Goal: Task Accomplishment & Management: Complete application form

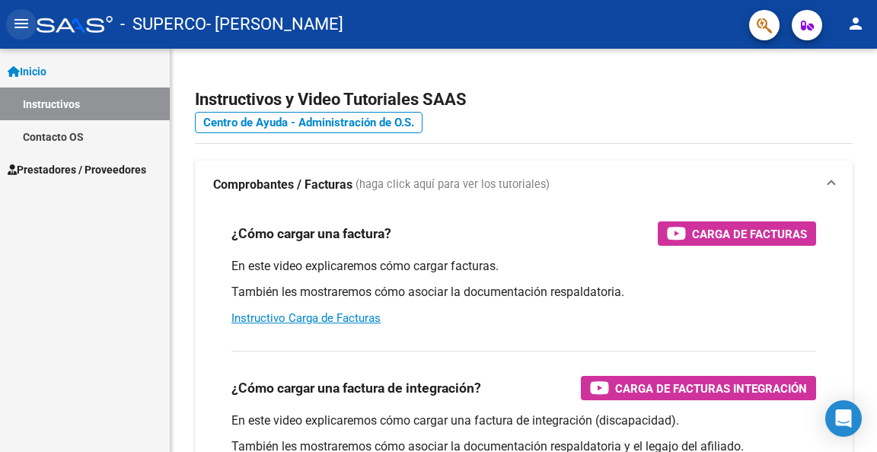
click at [21, 19] on mat-icon "menu" at bounding box center [21, 23] width 18 height 18
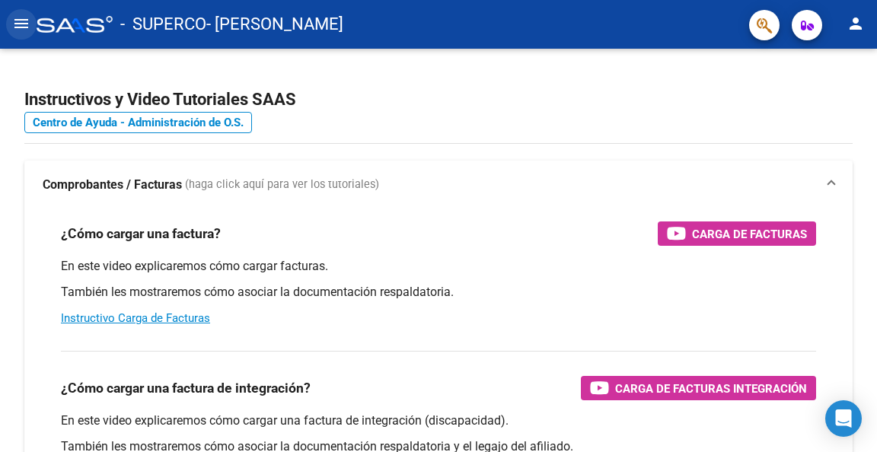
click at [21, 19] on mat-icon "menu" at bounding box center [21, 23] width 18 height 18
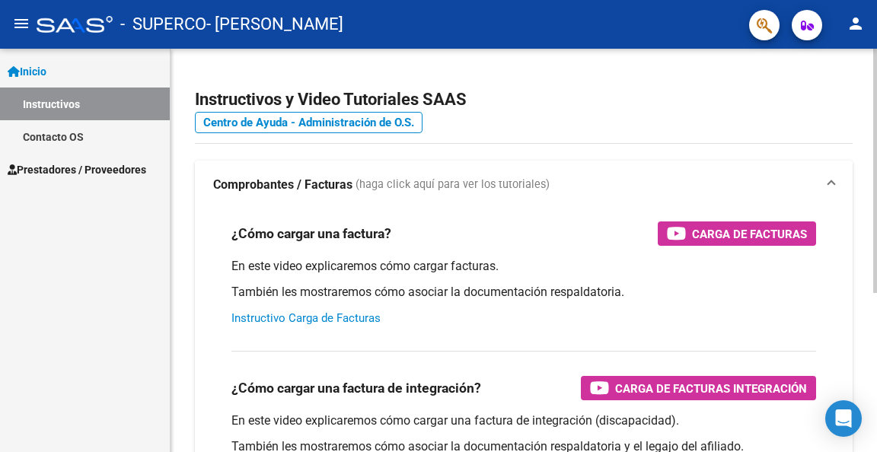
click at [280, 321] on link "Instructivo Carga de Facturas" at bounding box center [306, 318] width 149 height 14
click at [24, 27] on mat-icon "menu" at bounding box center [21, 23] width 18 height 18
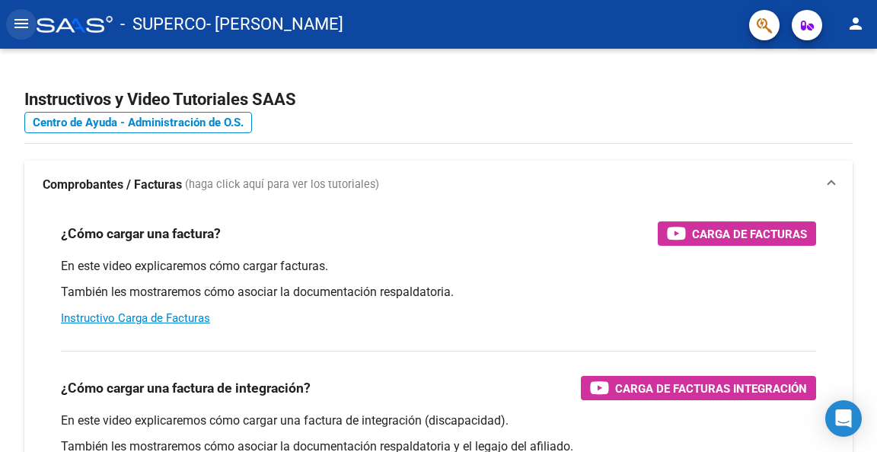
click at [24, 27] on mat-icon "menu" at bounding box center [21, 23] width 18 height 18
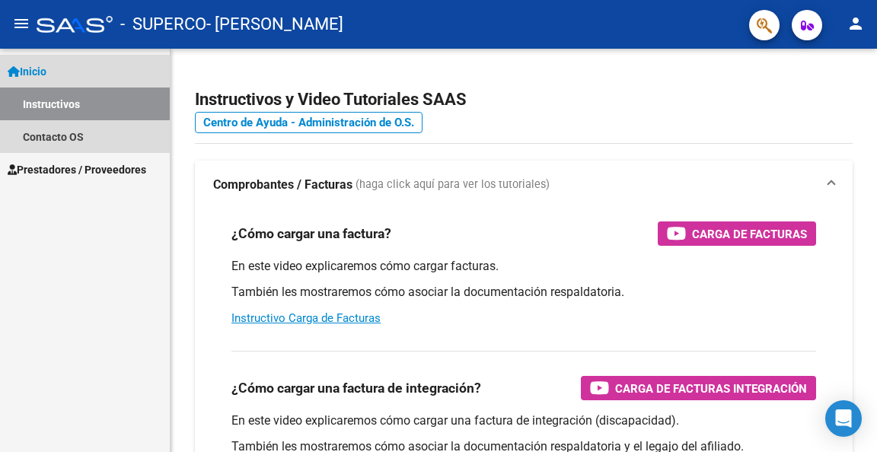
click at [56, 75] on link "Inicio" at bounding box center [85, 71] width 170 height 33
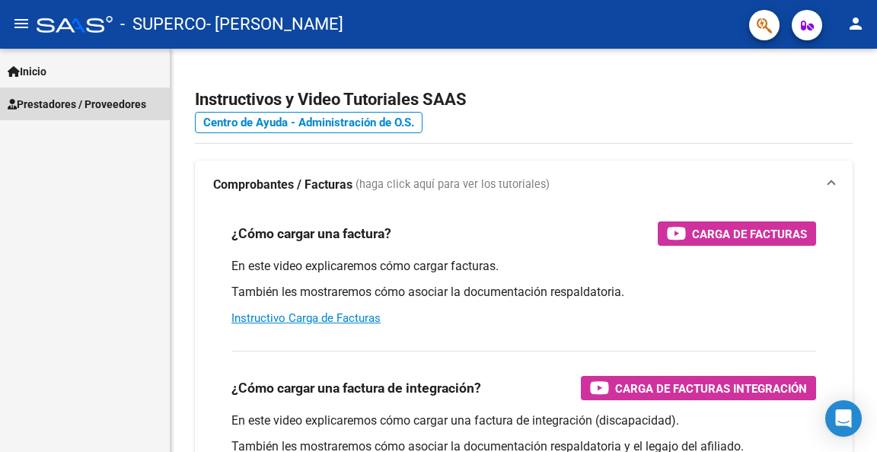
click at [70, 98] on span "Prestadores / Proveedores" at bounding box center [77, 104] width 139 height 17
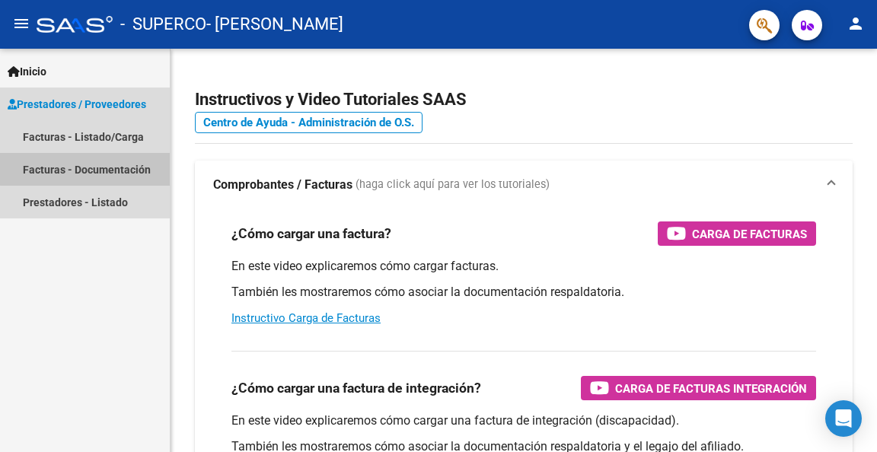
click at [103, 168] on link "Facturas - Documentación" at bounding box center [85, 169] width 170 height 33
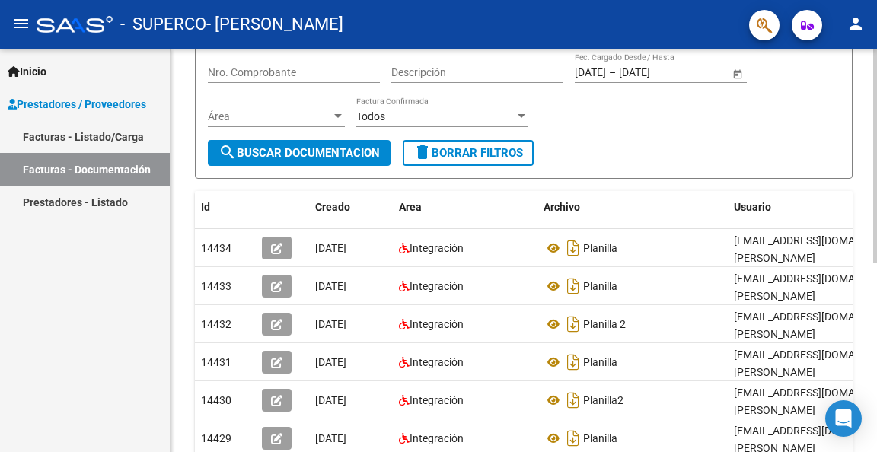
scroll to position [52, 0]
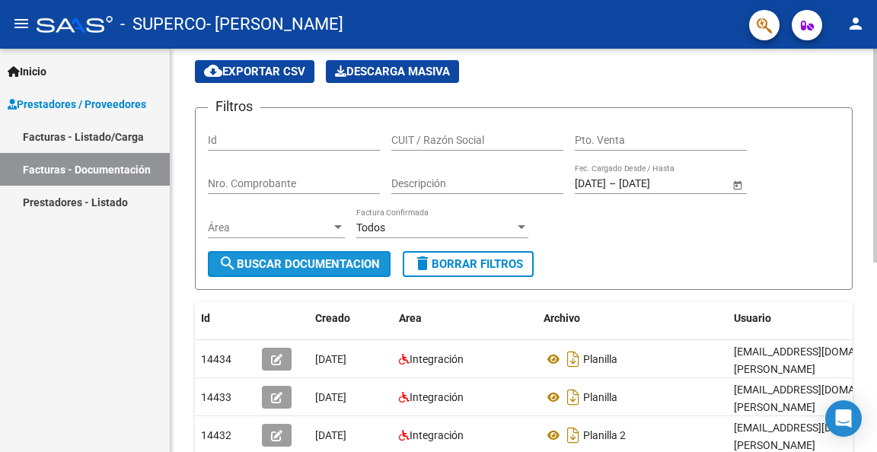
click at [292, 257] on span "search Buscar Documentacion" at bounding box center [299, 264] width 161 height 14
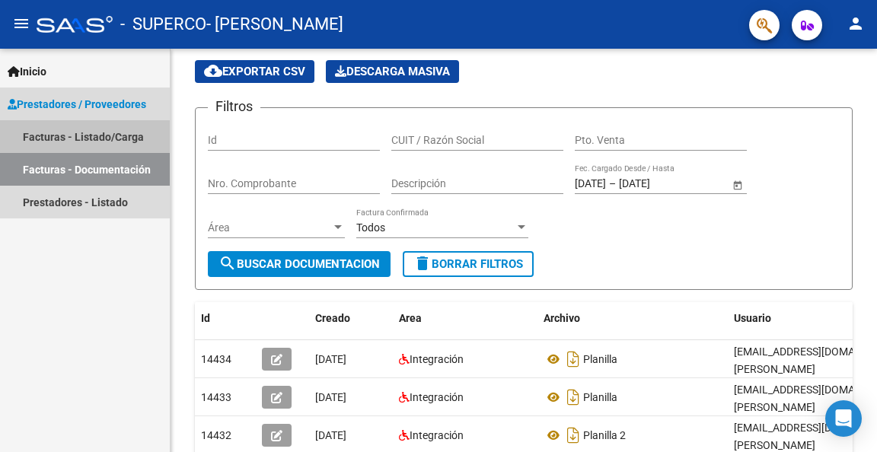
click at [99, 132] on link "Facturas - Listado/Carga" at bounding box center [85, 136] width 170 height 33
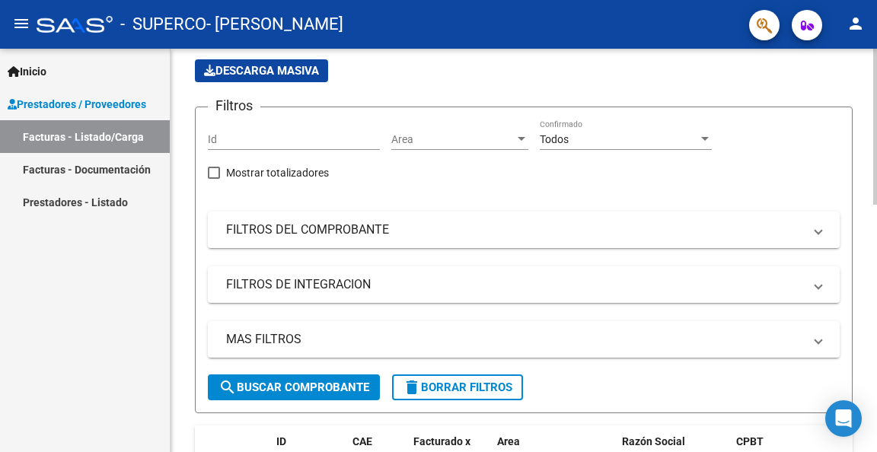
scroll to position [52, 0]
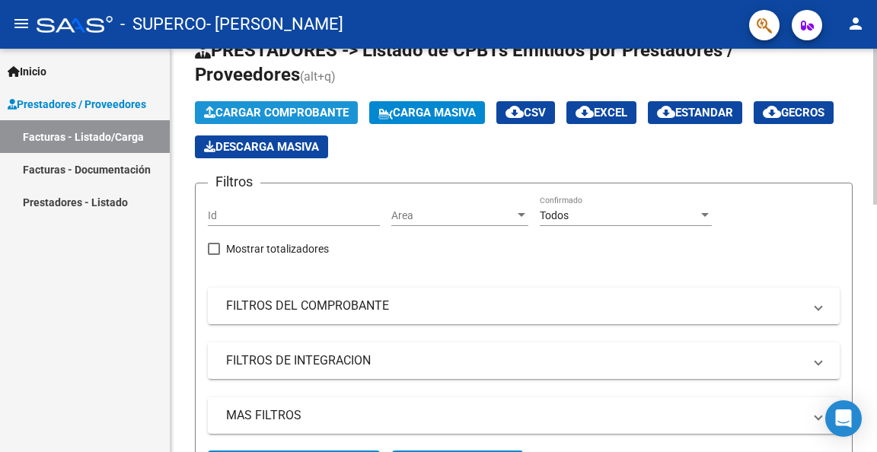
click at [281, 112] on span "Cargar Comprobante" at bounding box center [276, 113] width 145 height 14
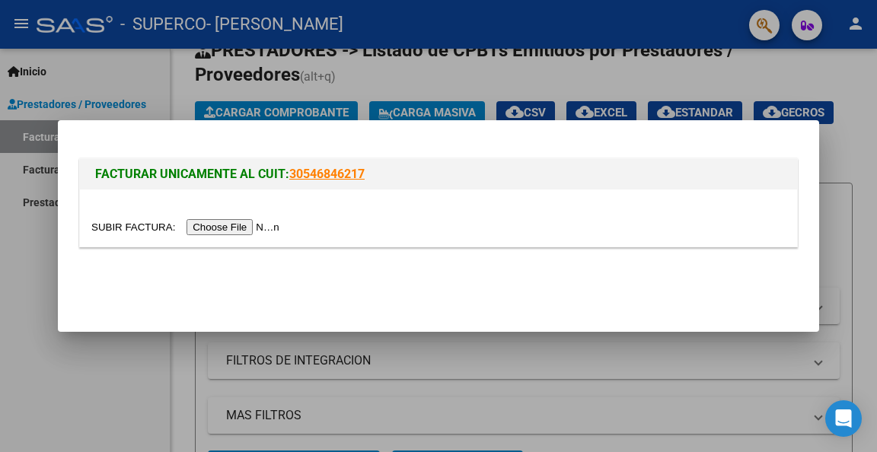
click at [440, 74] on div at bounding box center [438, 226] width 877 height 452
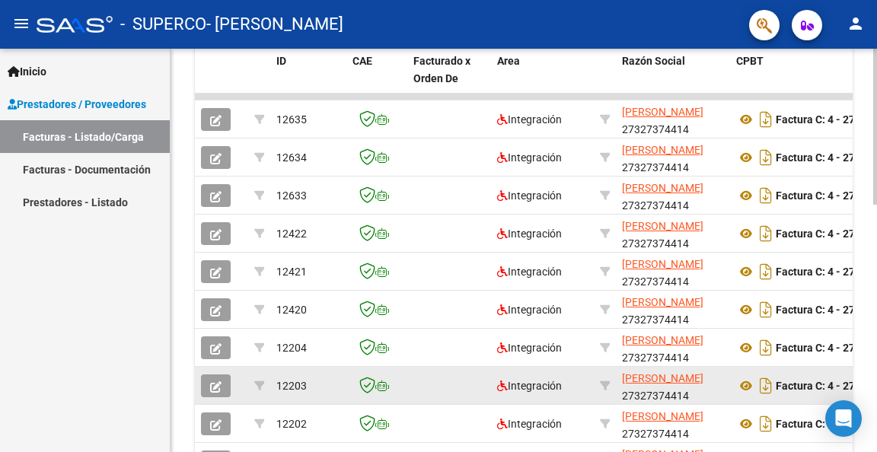
scroll to position [640, 0]
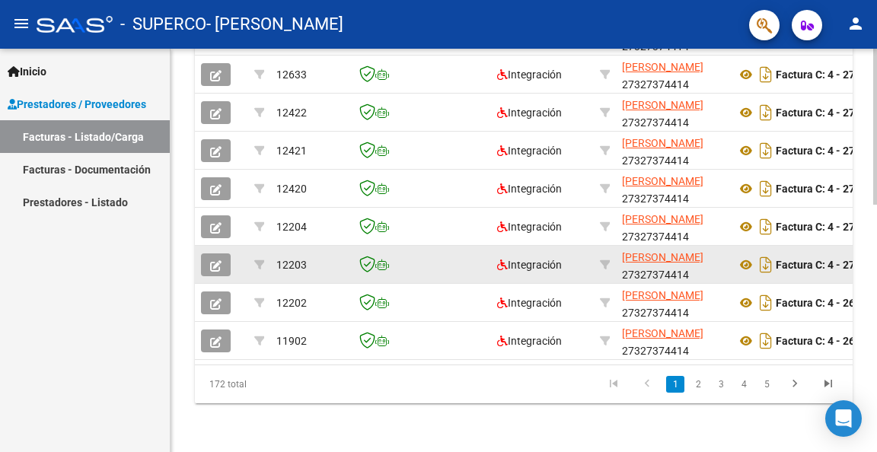
click at [206, 254] on button "button" at bounding box center [216, 265] width 30 height 23
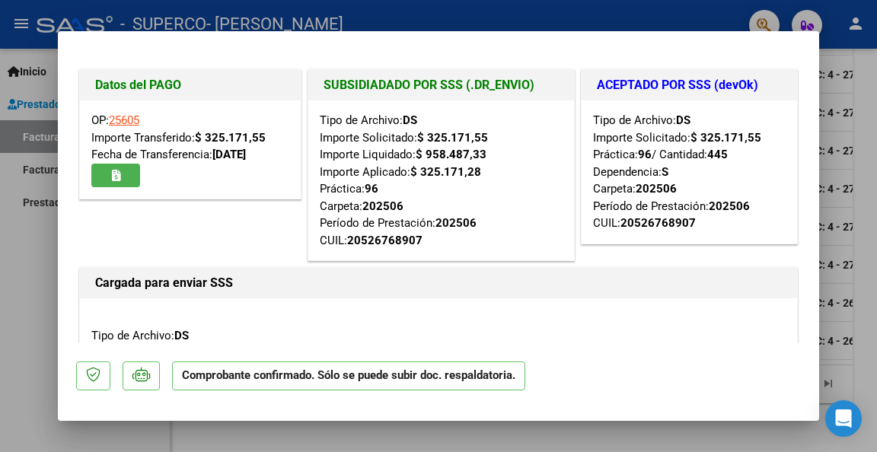
click at [847, 190] on div at bounding box center [438, 226] width 877 height 452
type input "$ 0,00"
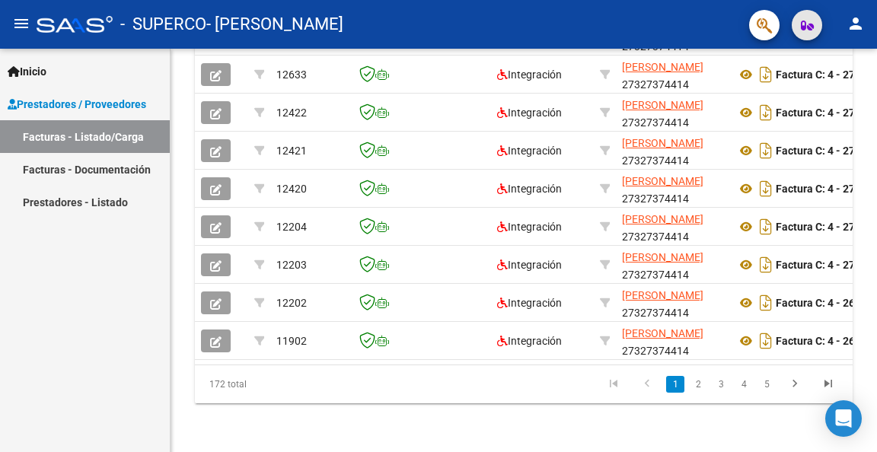
click at [804, 38] on span "button" at bounding box center [807, 25] width 13 height 30
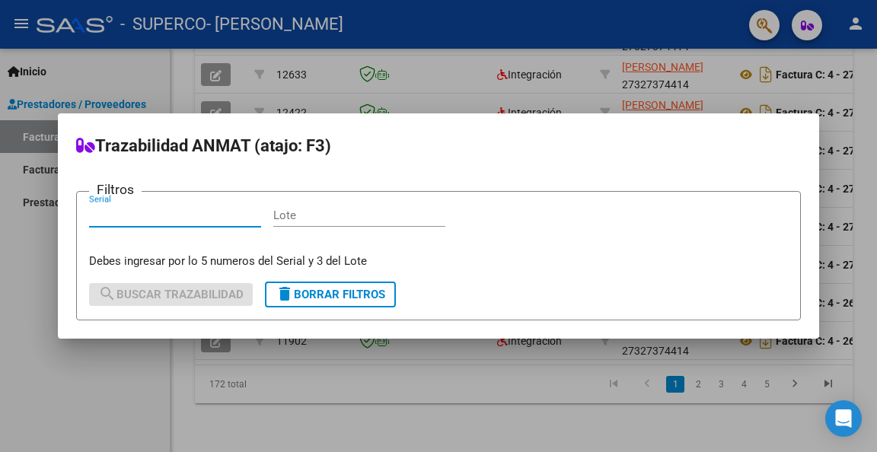
click at [768, 25] on div at bounding box center [438, 226] width 877 height 452
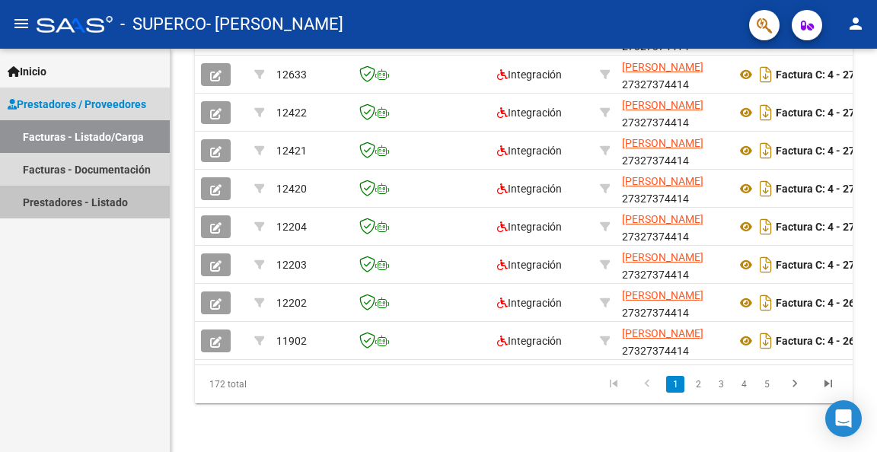
click at [93, 197] on link "Prestadores - Listado" at bounding box center [85, 202] width 170 height 33
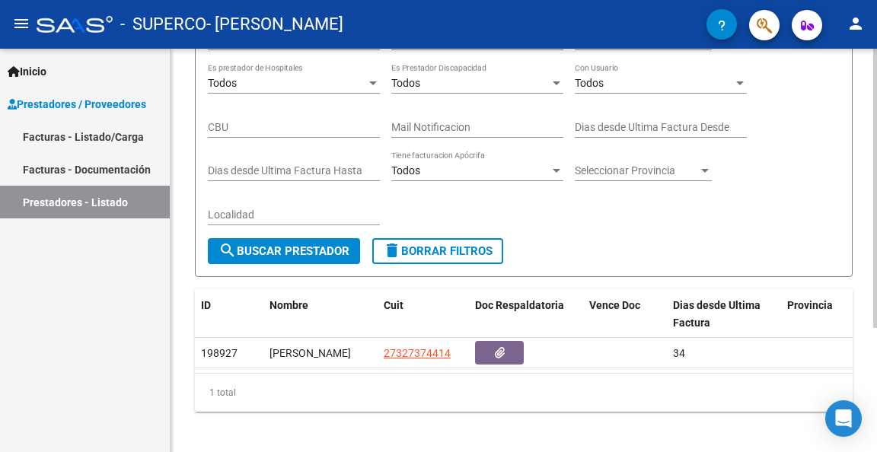
scroll to position [179, 0]
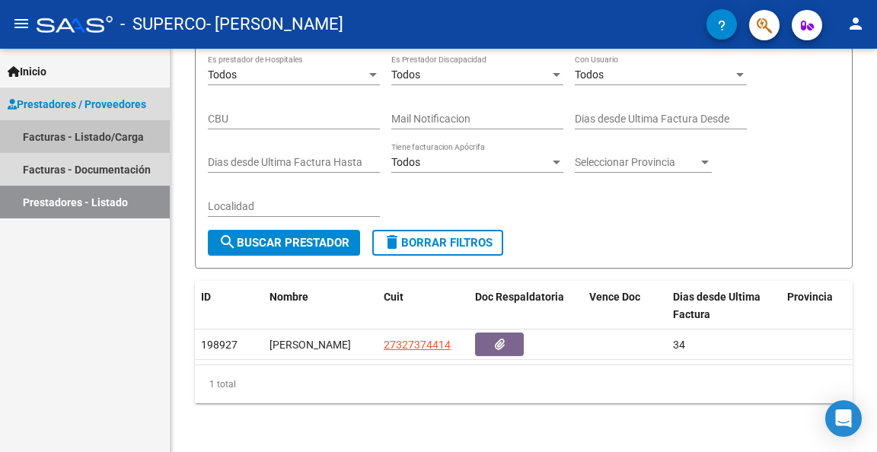
click at [114, 145] on link "Facturas - Listado/Carga" at bounding box center [85, 136] width 170 height 33
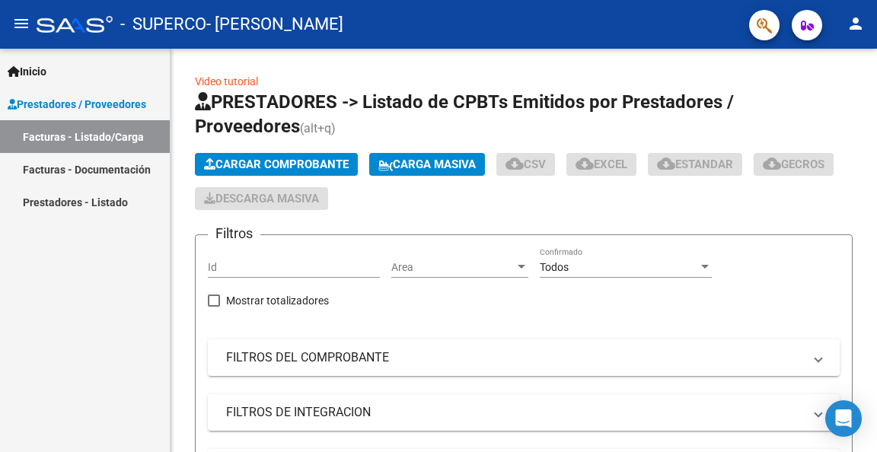
click at [103, 164] on link "Facturas - Documentación" at bounding box center [85, 169] width 170 height 33
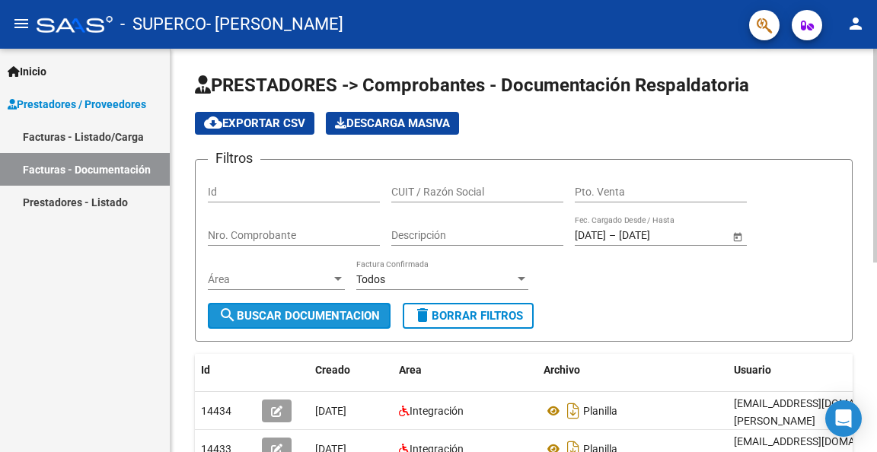
click at [334, 306] on button "search Buscar Documentacion" at bounding box center [299, 316] width 183 height 26
click at [78, 123] on link "Facturas - Listado/Carga" at bounding box center [85, 136] width 170 height 33
click at [95, 99] on span "Prestadores / Proveedores" at bounding box center [77, 104] width 139 height 17
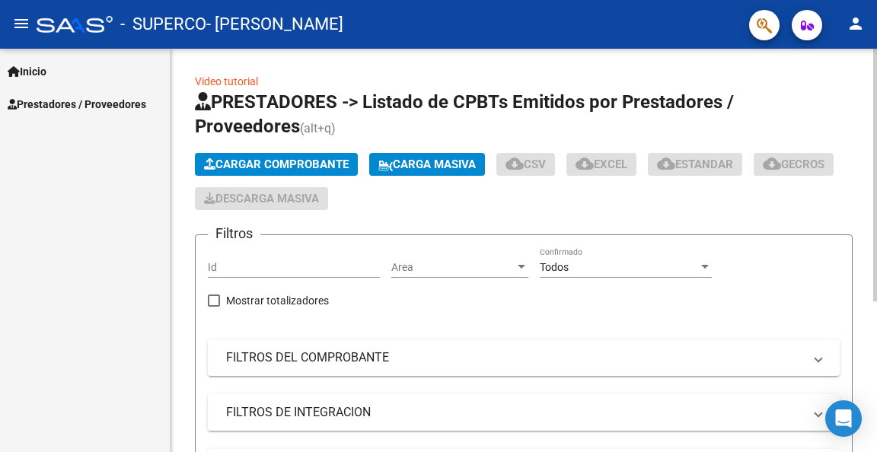
click at [251, 162] on span "Cargar Comprobante" at bounding box center [276, 165] width 145 height 14
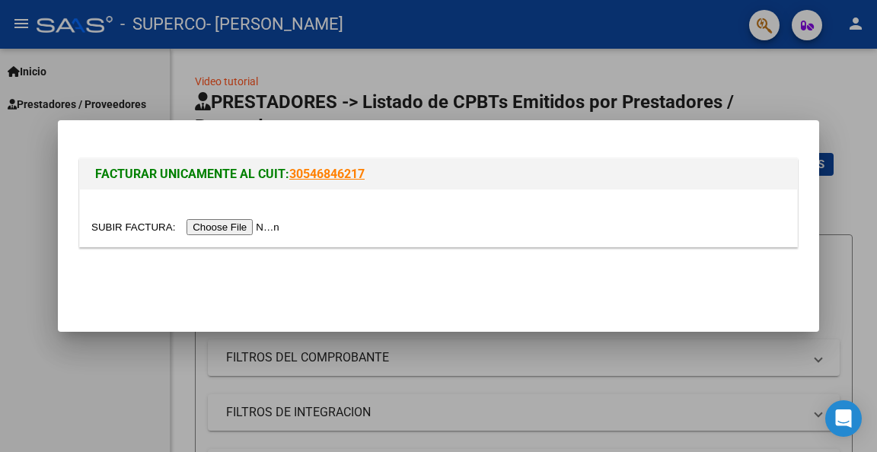
click at [235, 215] on div at bounding box center [438, 218] width 717 height 57
click at [230, 222] on input "file" at bounding box center [187, 227] width 193 height 16
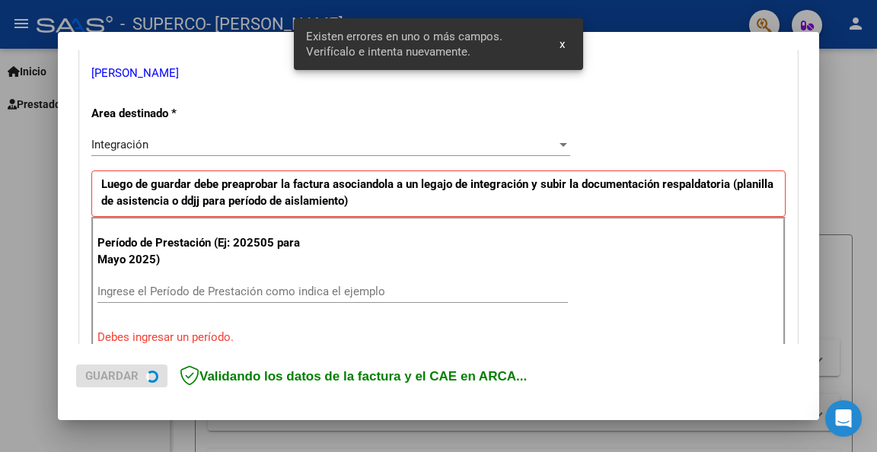
scroll to position [353, 0]
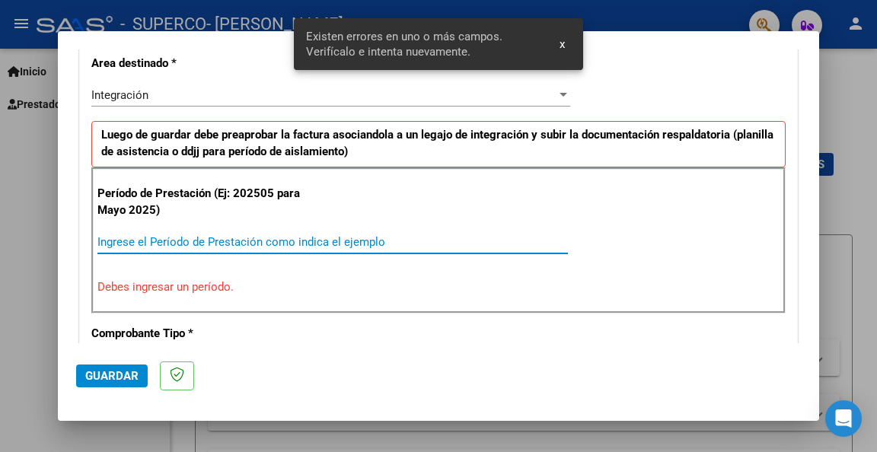
click at [193, 240] on input "Ingrese el Período de Prestación como indica el ejemplo" at bounding box center [332, 242] width 471 height 14
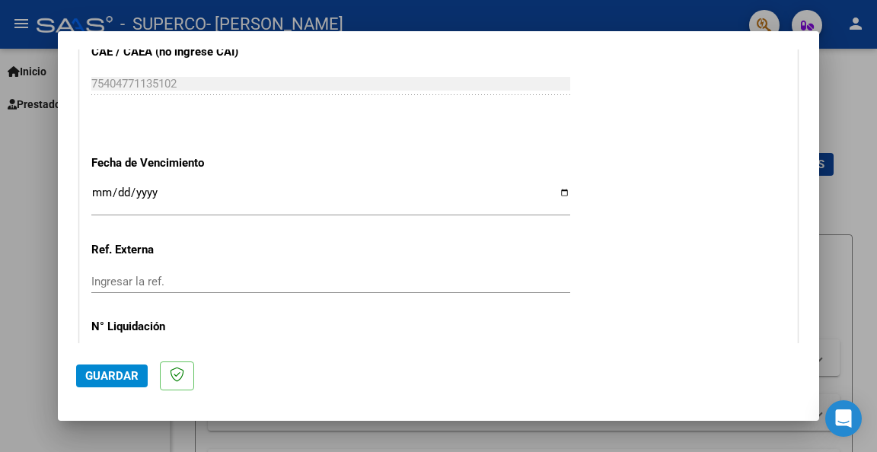
scroll to position [1039, 0]
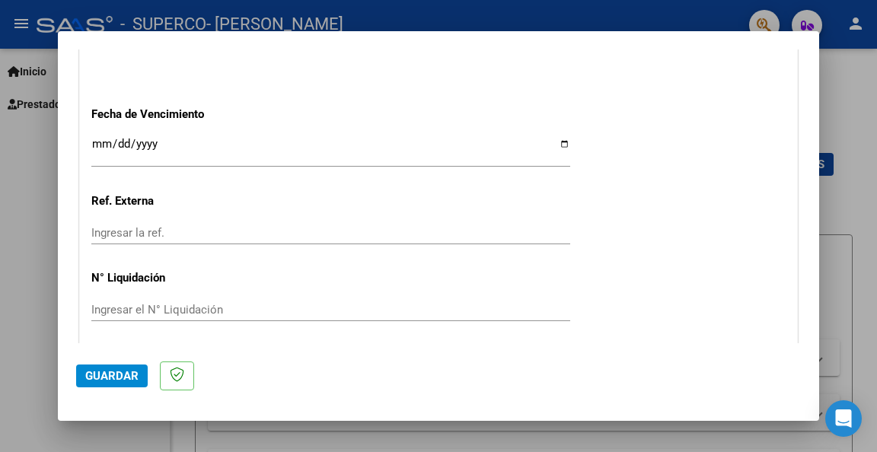
type input "202509"
click at [96, 142] on input "Ingresar la fecha" at bounding box center [330, 150] width 479 height 24
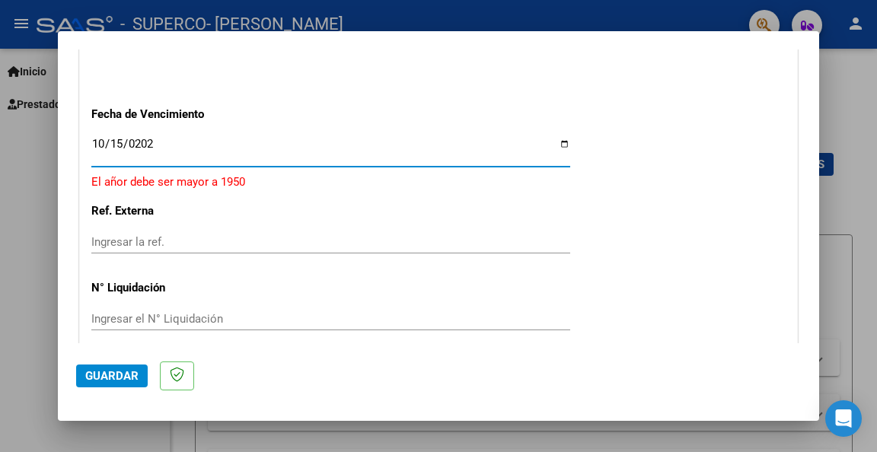
type input "[DATE]"
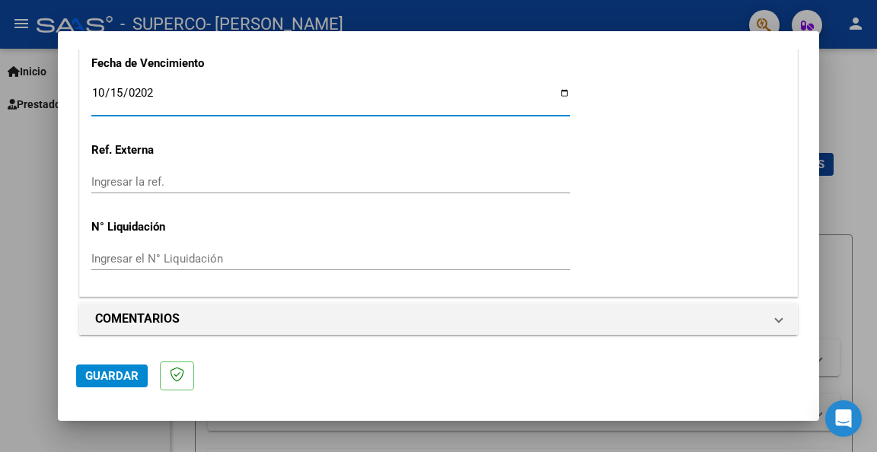
scroll to position [1091, 0]
click at [124, 385] on button "Guardar" at bounding box center [112, 376] width 72 height 23
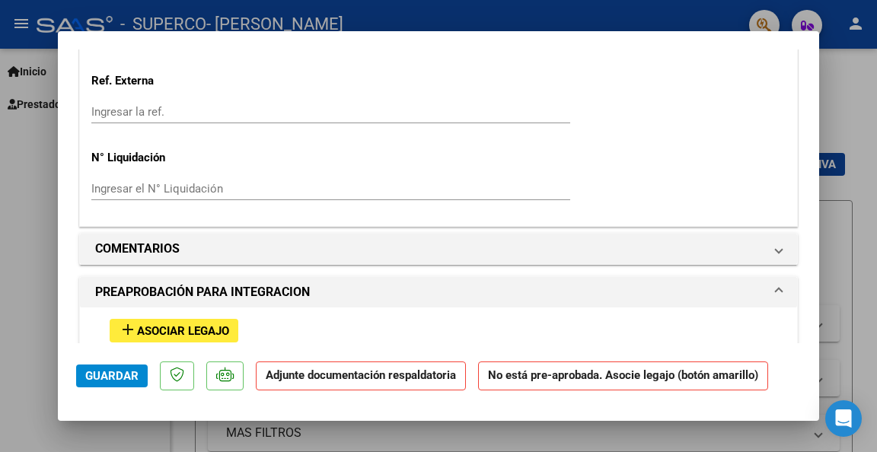
scroll to position [1218, 0]
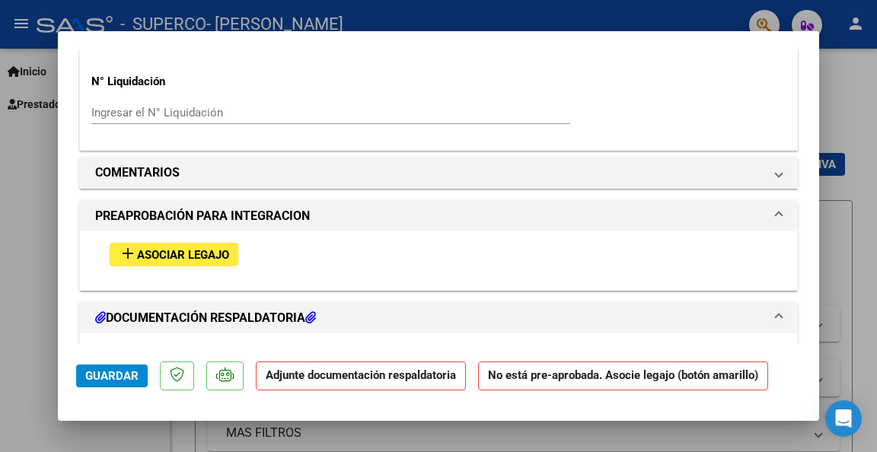
click at [192, 254] on span "Asociar Legajo" at bounding box center [183, 255] width 92 height 14
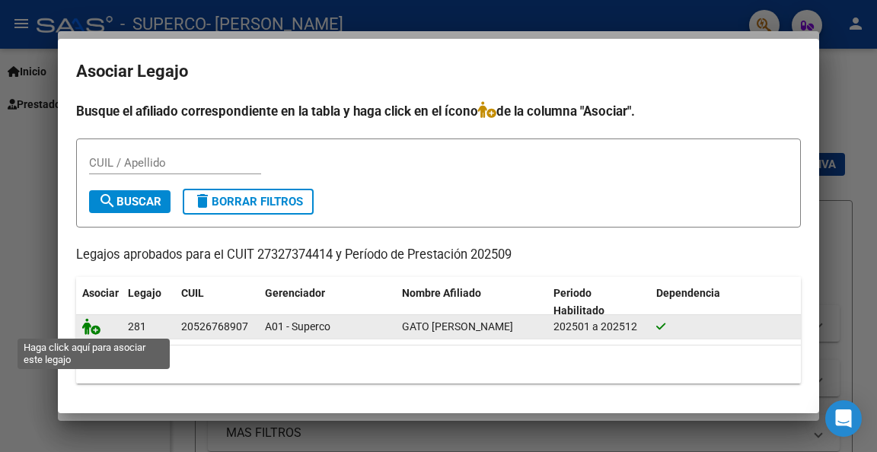
click at [88, 327] on icon at bounding box center [91, 326] width 18 height 17
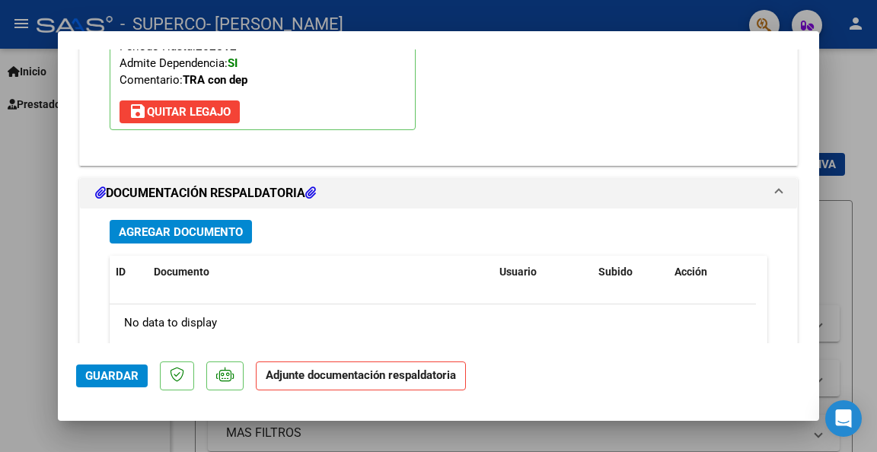
scroll to position [1639, 0]
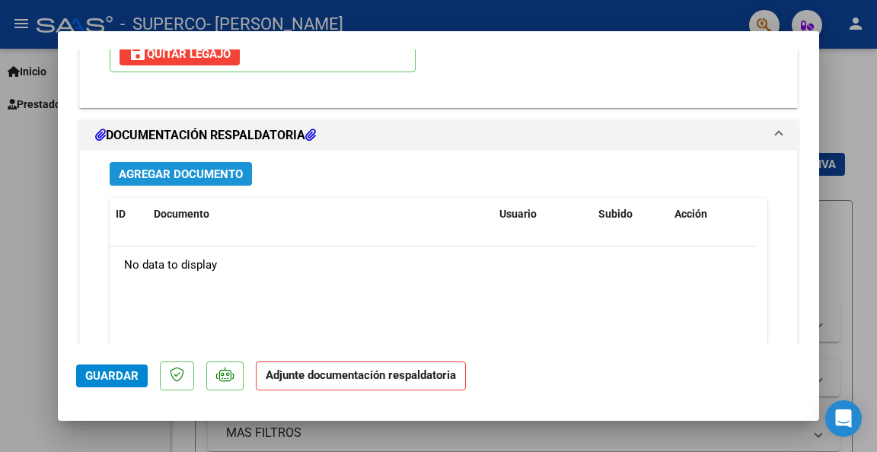
click at [187, 168] on span "Agregar Documento" at bounding box center [181, 175] width 124 height 14
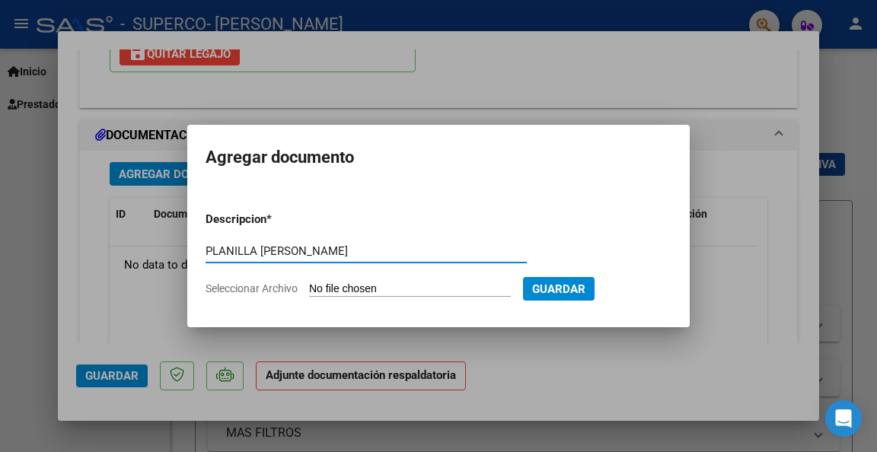
type input "PLANILLA [PERSON_NAME]"
click at [335, 290] on input "Seleccionar Archivo" at bounding box center [410, 290] width 202 height 14
type input "C:\fakepath\planilla [PERSON_NAME] [DATE].jpg"
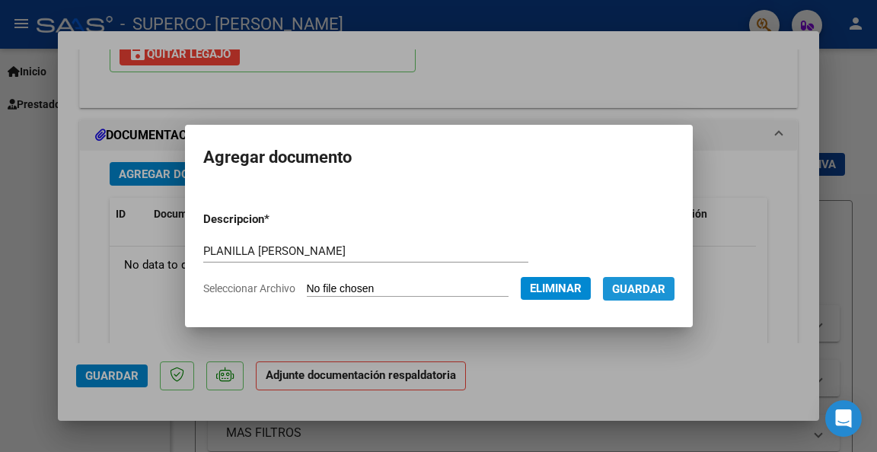
click at [656, 290] on span "Guardar" at bounding box center [638, 290] width 53 height 14
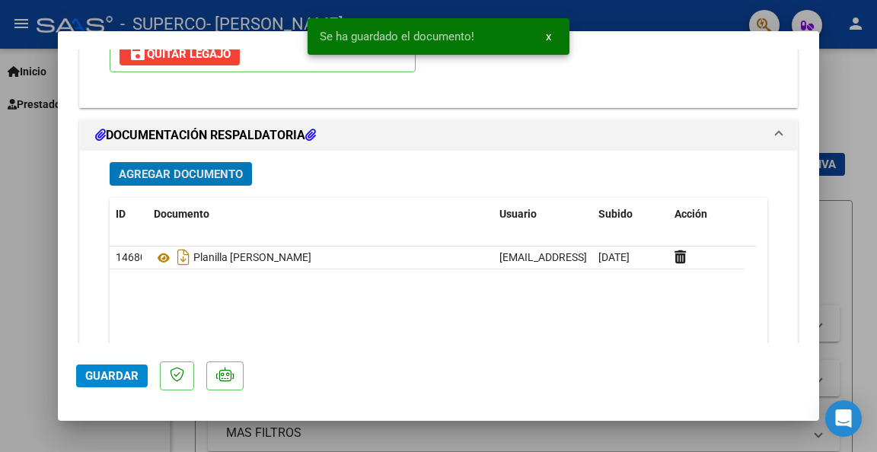
click at [216, 162] on button "Agregar Documento" at bounding box center [181, 174] width 142 height 24
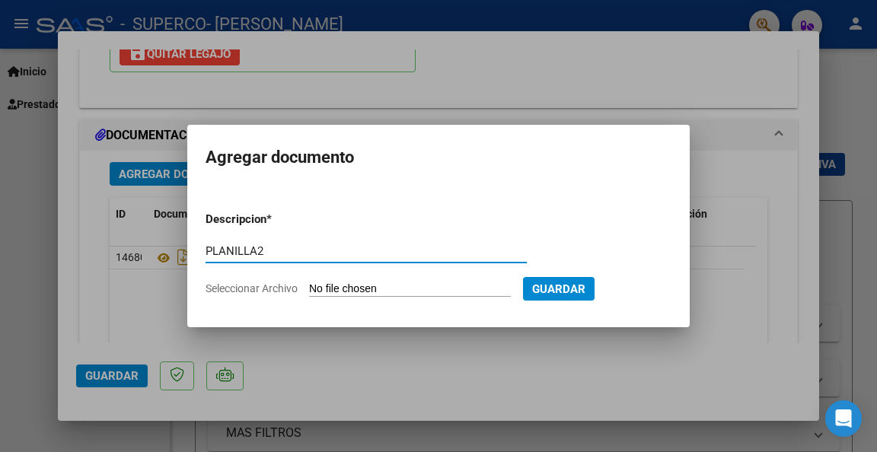
type input "PLANILLA2"
click at [426, 285] on input "Seleccionar Archivo" at bounding box center [410, 290] width 202 height 14
type input "C:\fakepath\planilla [PERSON_NAME] [DATE].jpg"
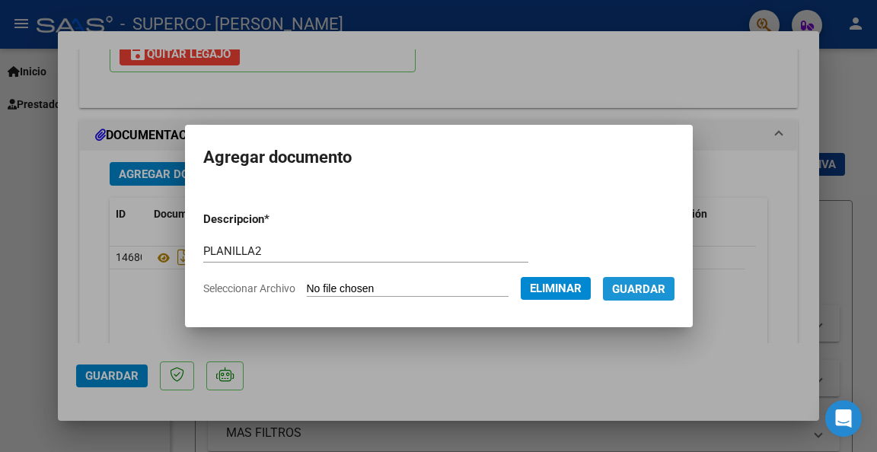
click at [642, 290] on span "Guardar" at bounding box center [638, 290] width 53 height 14
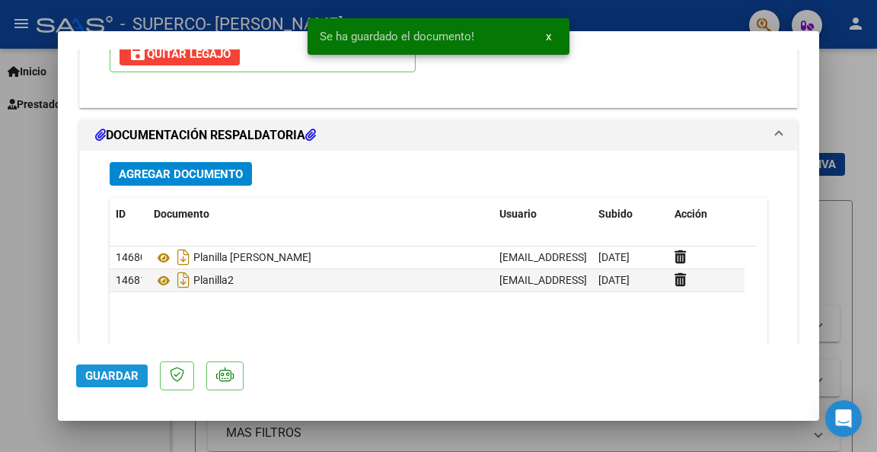
click at [98, 374] on span "Guardar" at bounding box center [111, 376] width 53 height 14
click at [112, 368] on button "Guardar" at bounding box center [112, 376] width 72 height 23
click at [31, 345] on div at bounding box center [438, 226] width 877 height 452
type input "$ 0,00"
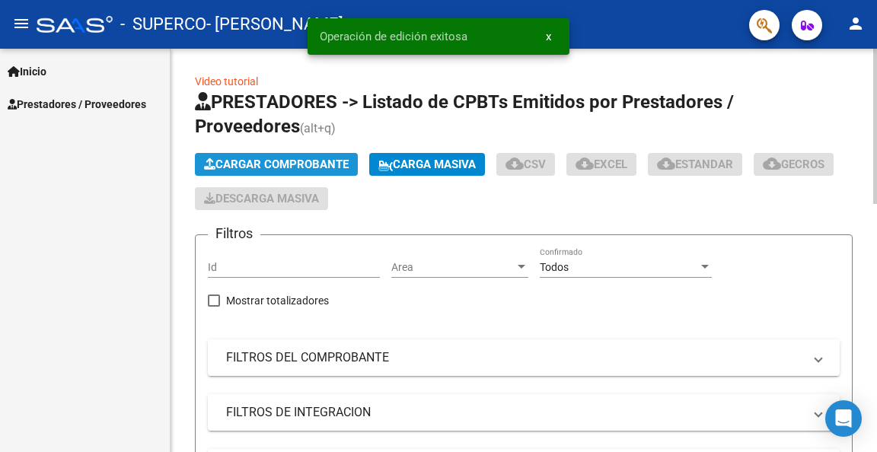
click at [241, 163] on span "Cargar Comprobante" at bounding box center [276, 165] width 145 height 14
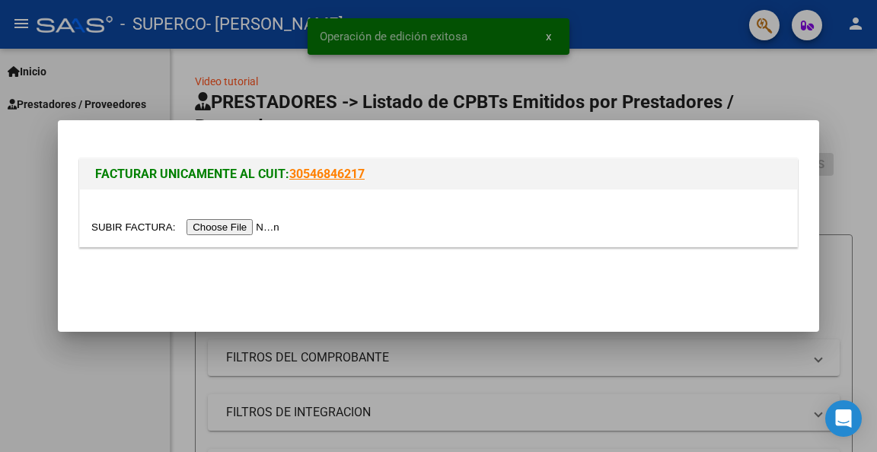
click at [219, 221] on input "file" at bounding box center [187, 227] width 193 height 16
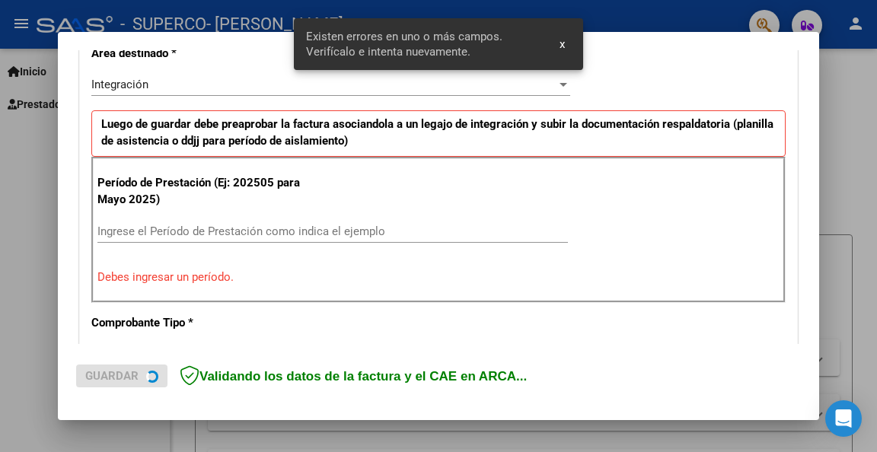
scroll to position [382, 0]
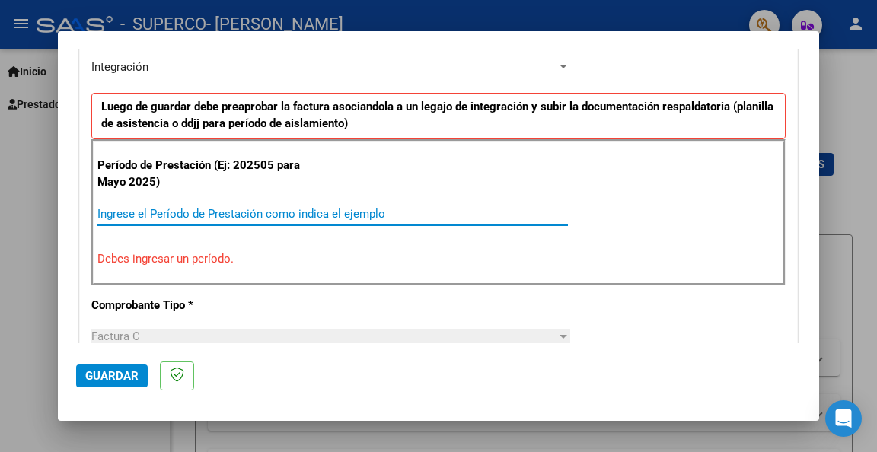
click at [142, 214] on input "Ingrese el Período de Prestación como indica el ejemplo" at bounding box center [332, 214] width 471 height 14
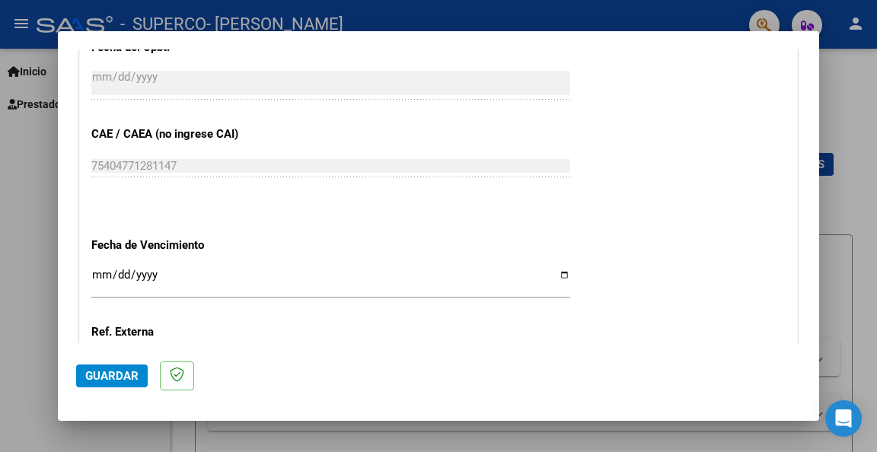
scroll to position [915, 0]
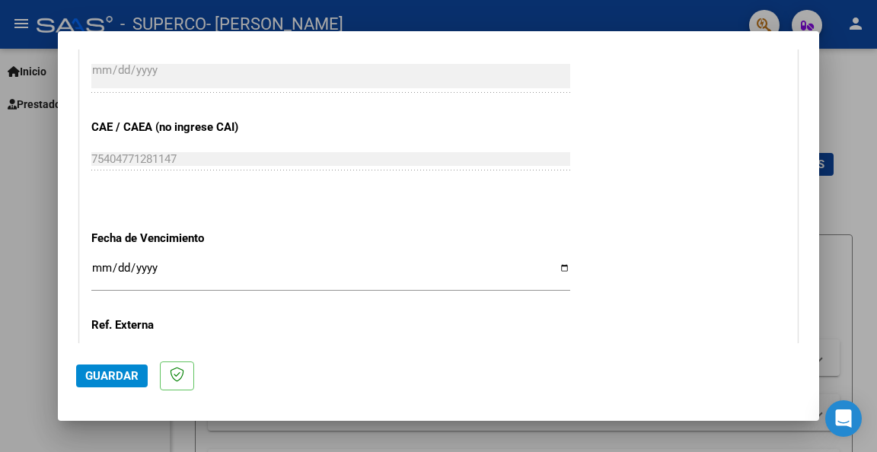
type input "202509"
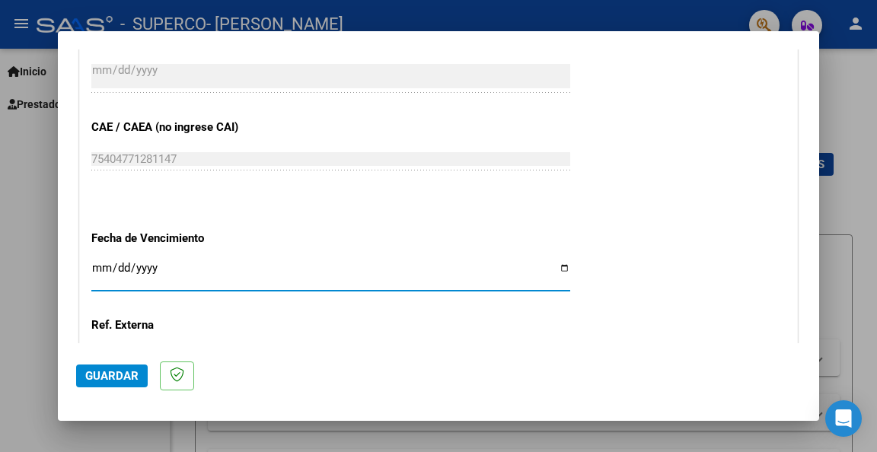
click at [99, 263] on input "Ingresar la fecha" at bounding box center [330, 274] width 479 height 24
type input "[DATE]"
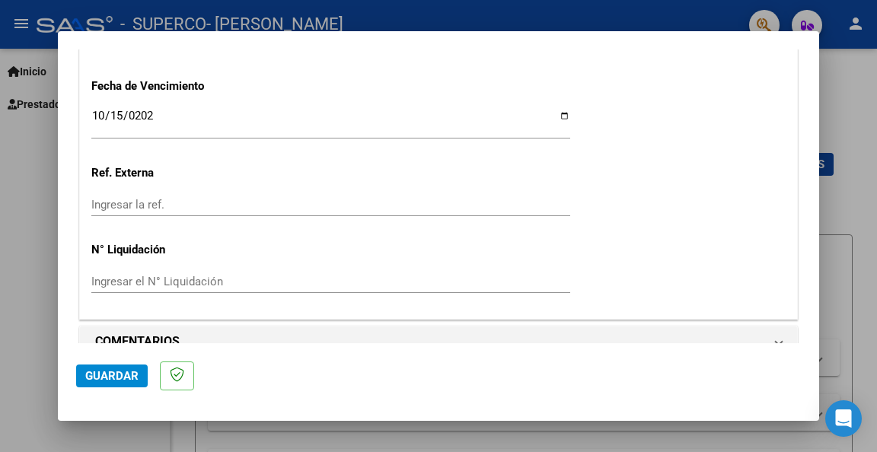
scroll to position [1091, 0]
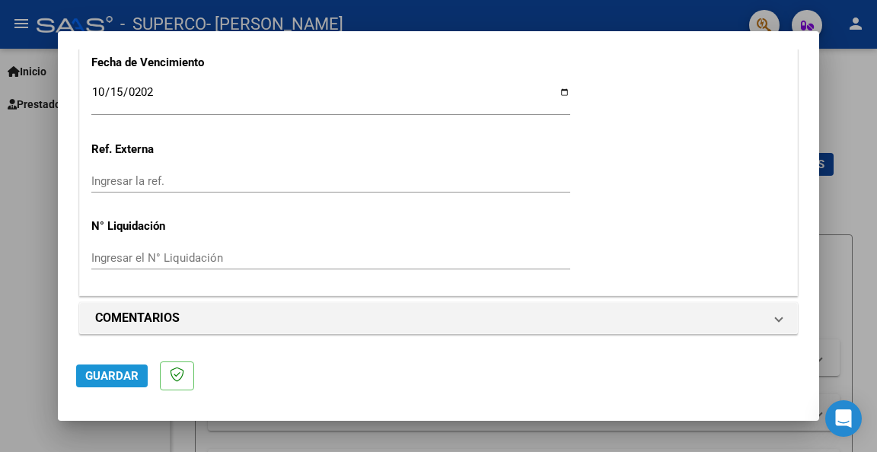
click at [107, 373] on span "Guardar" at bounding box center [111, 376] width 53 height 14
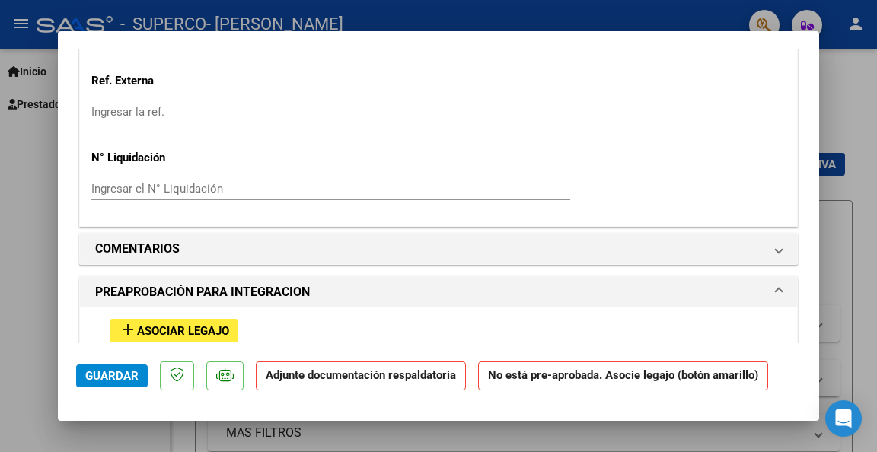
scroll to position [1218, 0]
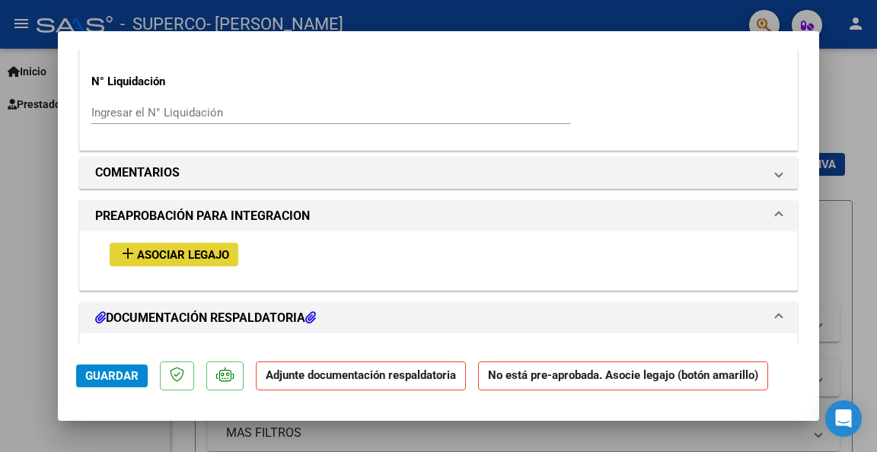
click at [163, 255] on span "Asociar Legajo" at bounding box center [183, 255] width 92 height 14
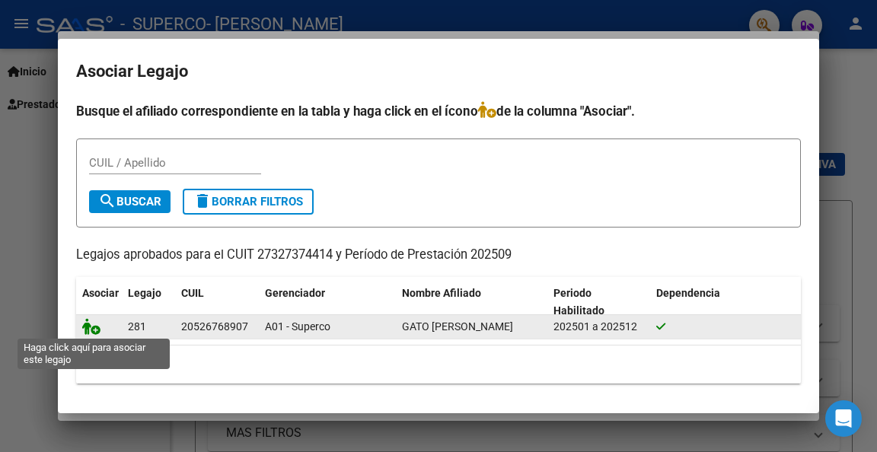
click at [92, 324] on icon at bounding box center [91, 326] width 18 height 17
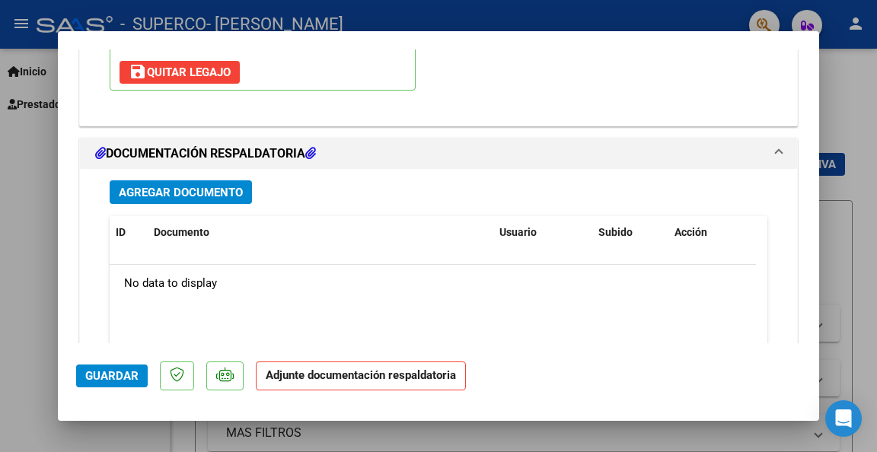
scroll to position [1639, 0]
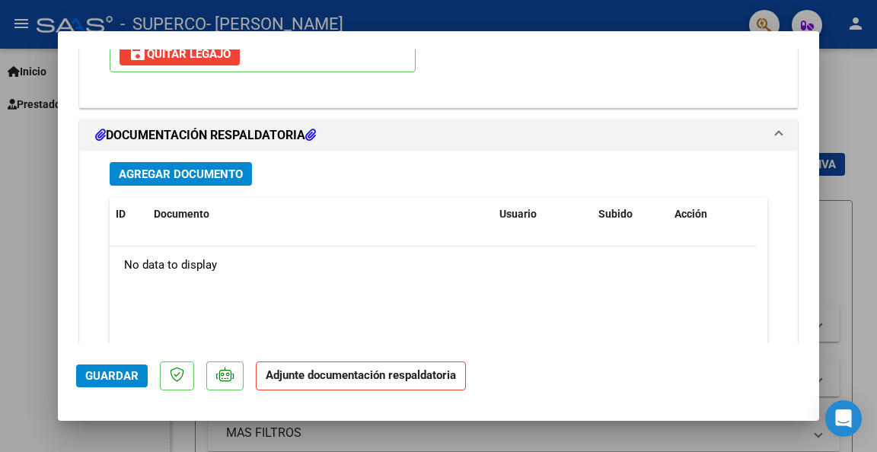
click at [157, 168] on span "Agregar Documento" at bounding box center [181, 175] width 124 height 14
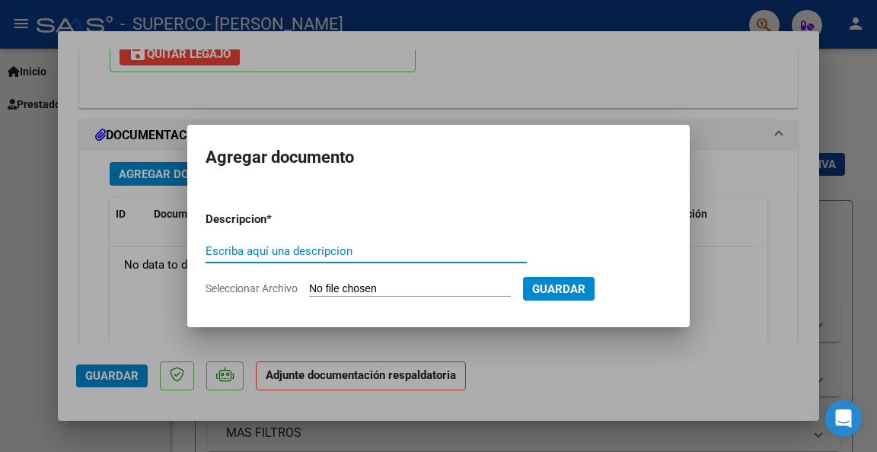
type input "O"
type input "PLANILLA [PERSON_NAME]"
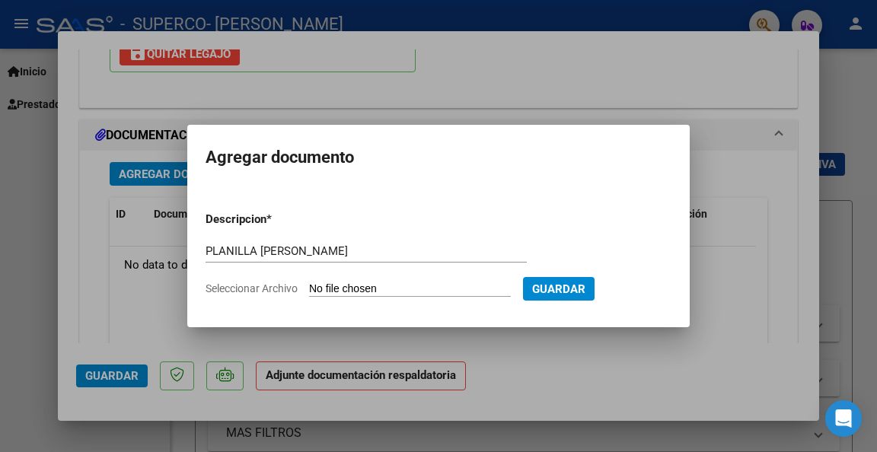
click at [341, 292] on input "Seleccionar Archivo" at bounding box center [410, 290] width 202 height 14
type input "C:\fakepath\planilla [PERSON_NAME] [DATE].jpg"
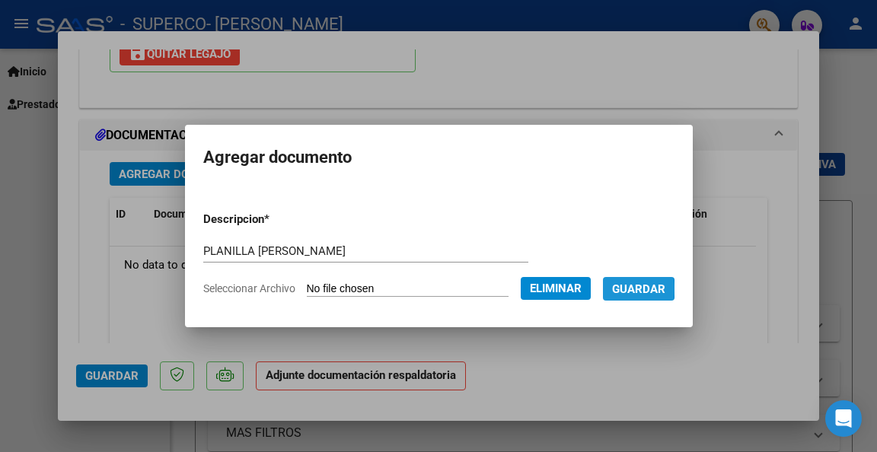
click at [640, 289] on span "Guardar" at bounding box center [638, 290] width 53 height 14
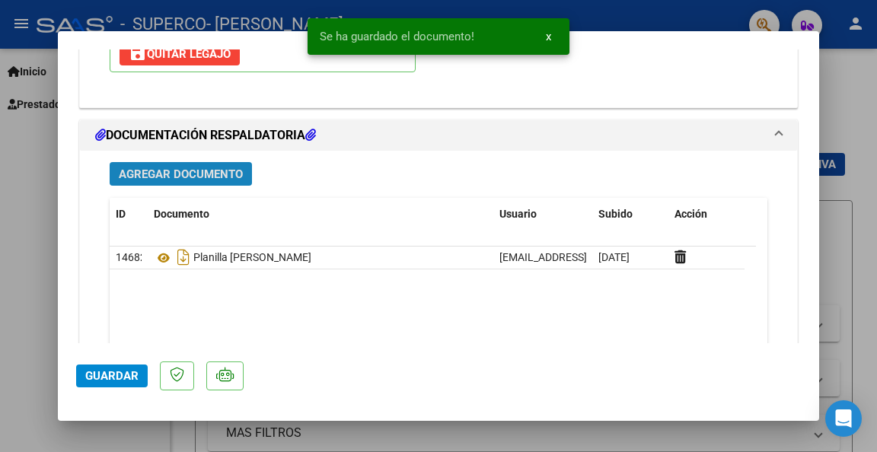
click at [167, 171] on span "Agregar Documento" at bounding box center [181, 175] width 124 height 14
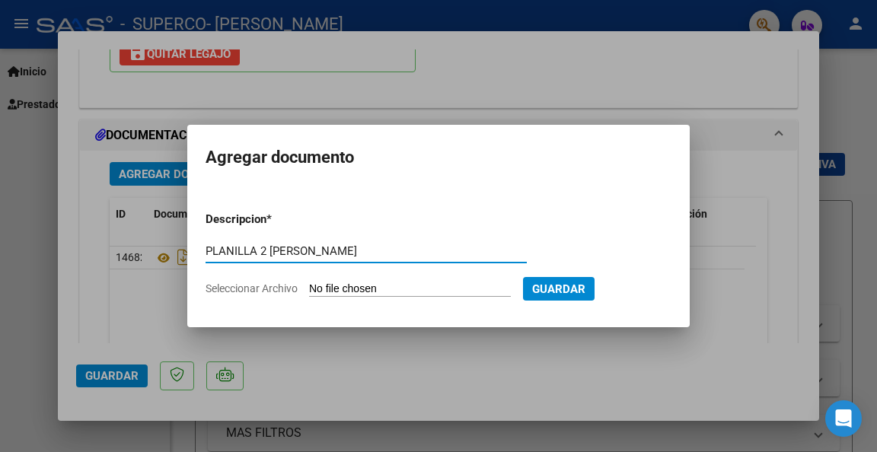
type input "PLANILLA 2 [PERSON_NAME]"
click at [367, 282] on app-file-uploader "Seleccionar Archivo" at bounding box center [365, 289] width 318 height 14
click at [365, 288] on input "Seleccionar Archivo" at bounding box center [410, 290] width 202 height 14
type input "C:\fakepath\planilla [PERSON_NAME] [DATE].jpg"
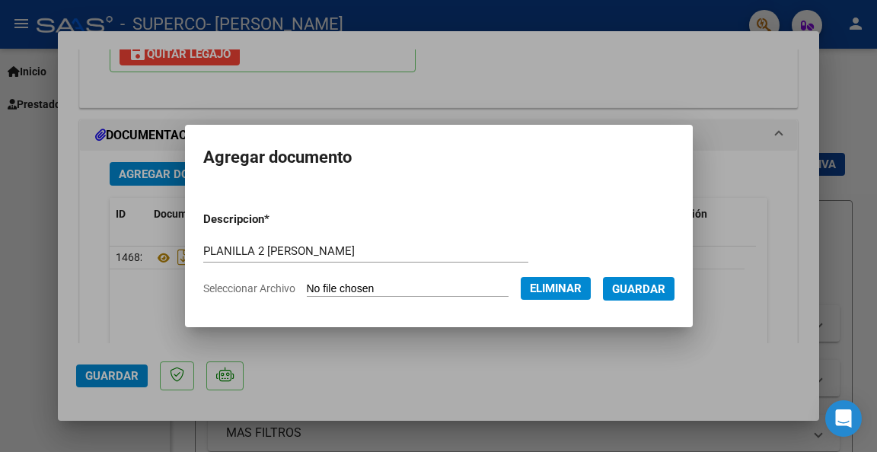
click at [649, 287] on span "Guardar" at bounding box center [638, 290] width 53 height 14
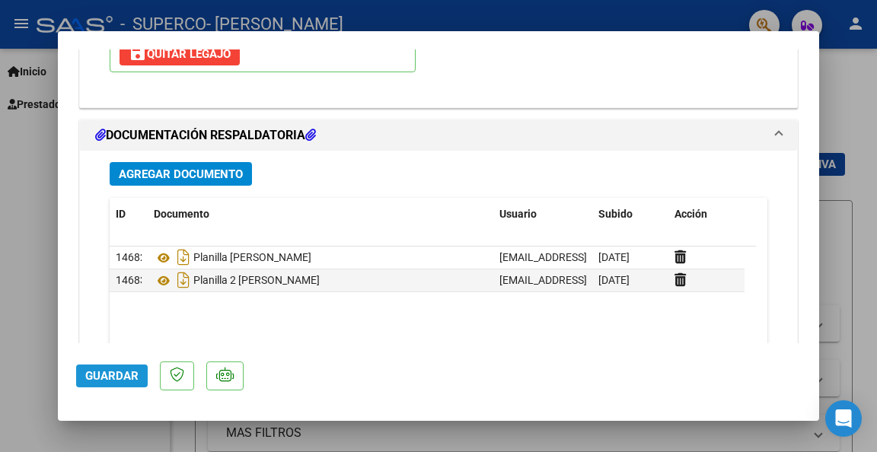
click at [114, 380] on span "Guardar" at bounding box center [111, 376] width 53 height 14
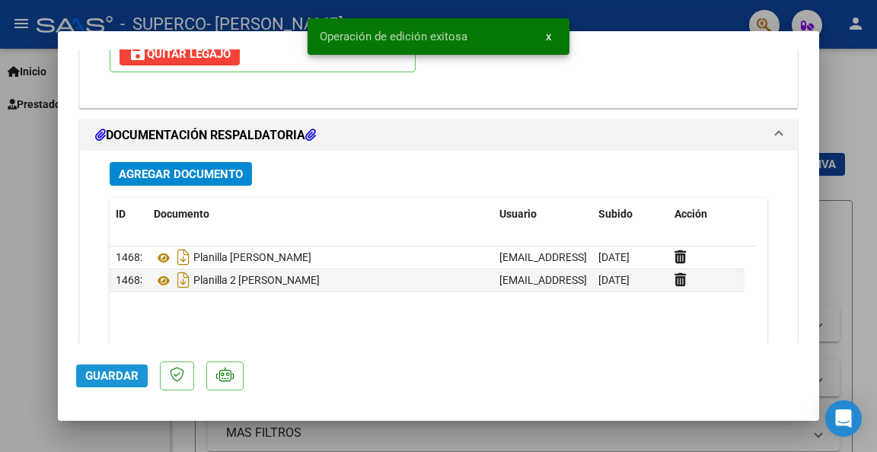
click at [120, 376] on span "Guardar" at bounding box center [111, 376] width 53 height 14
click at [18, 331] on div at bounding box center [438, 226] width 877 height 452
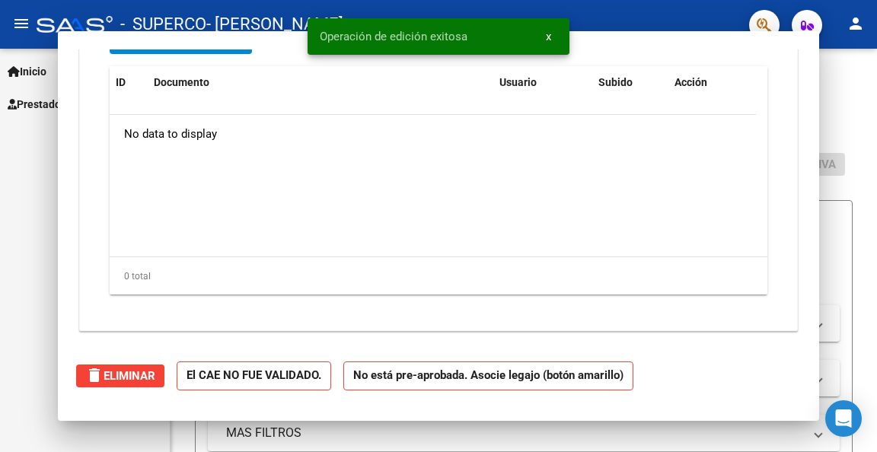
scroll to position [0, 0]
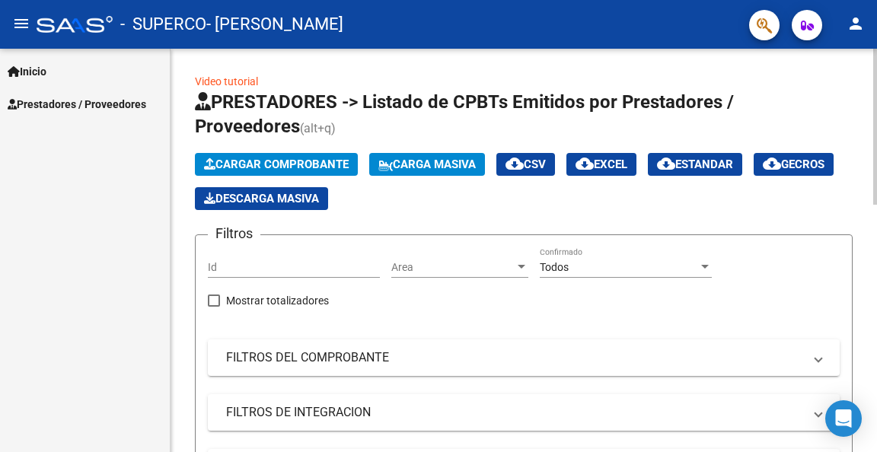
click at [298, 158] on span "Cargar Comprobante" at bounding box center [276, 165] width 145 height 14
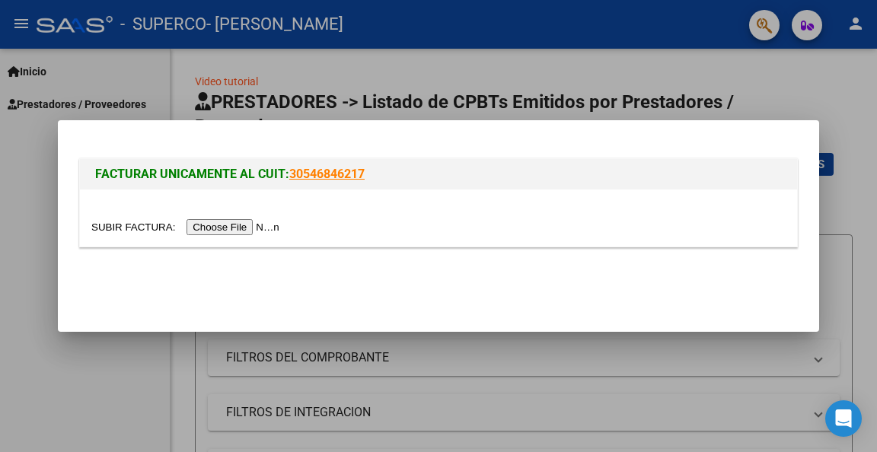
click at [224, 229] on input "file" at bounding box center [187, 227] width 193 height 16
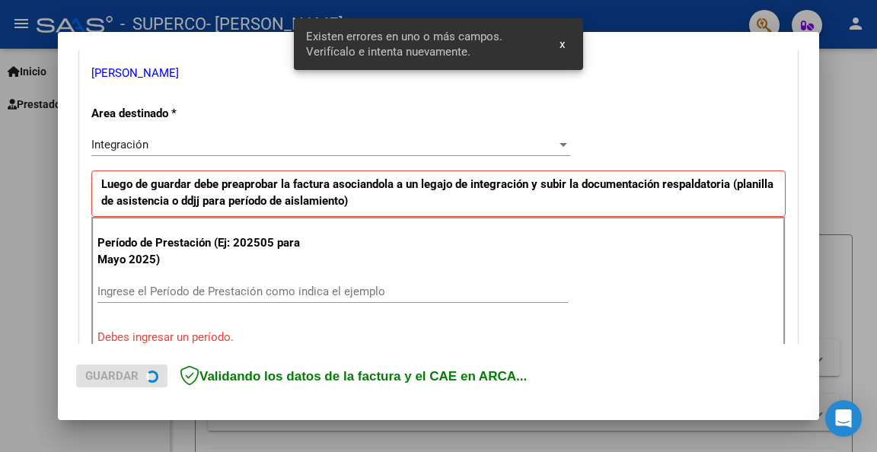
scroll to position [382, 0]
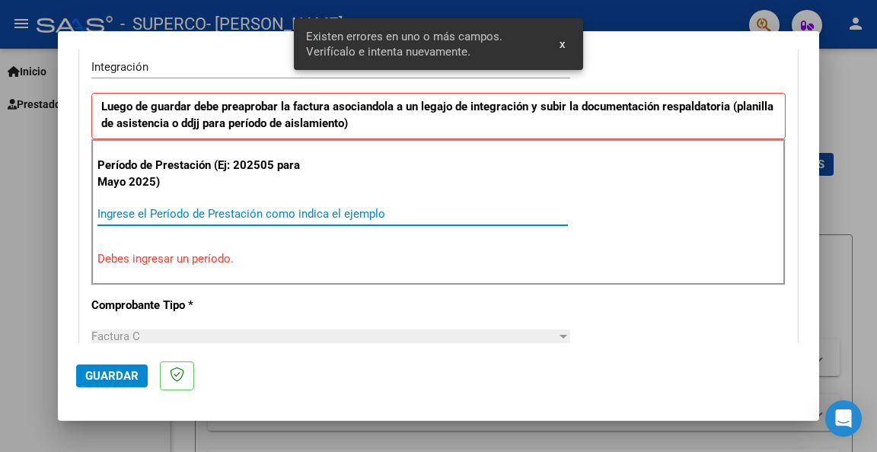
click at [123, 214] on input "Ingrese el Período de Prestación como indica el ejemplo" at bounding box center [332, 214] width 471 height 14
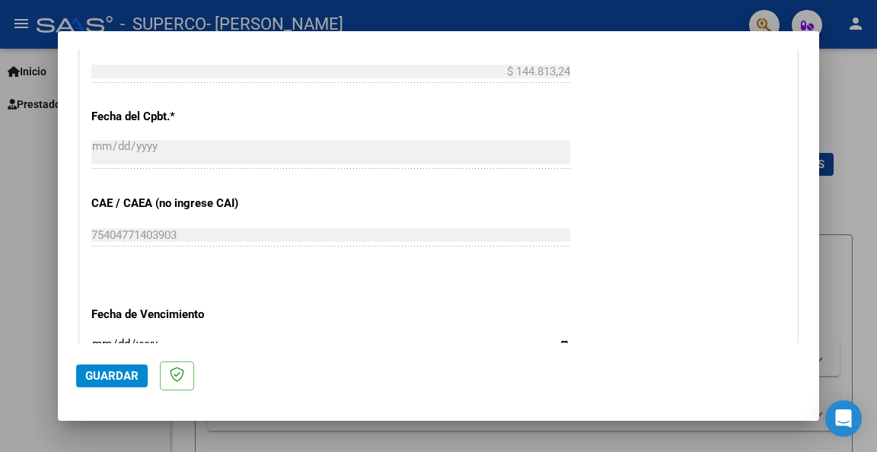
scroll to position [915, 0]
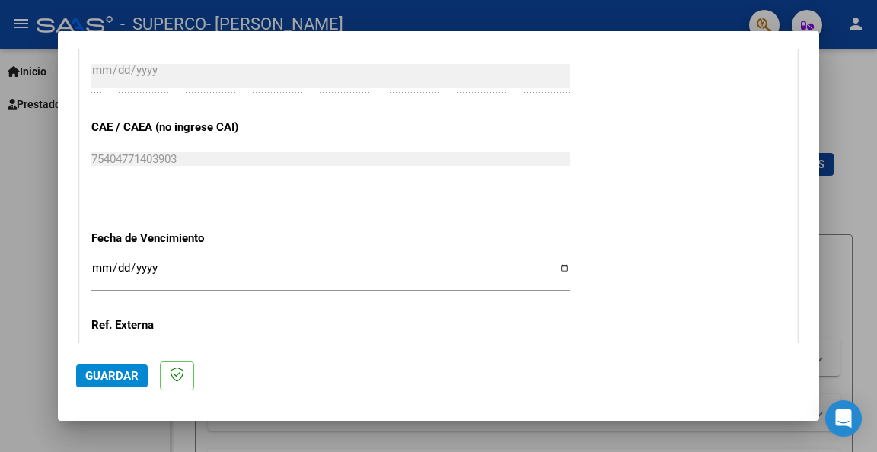
type input "202509"
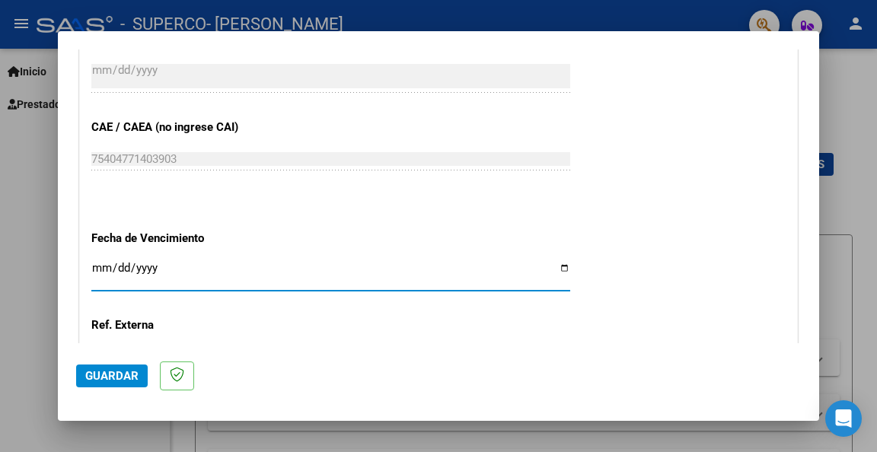
click at [94, 266] on input "Ingresar la fecha" at bounding box center [330, 274] width 479 height 24
type input "[DATE]"
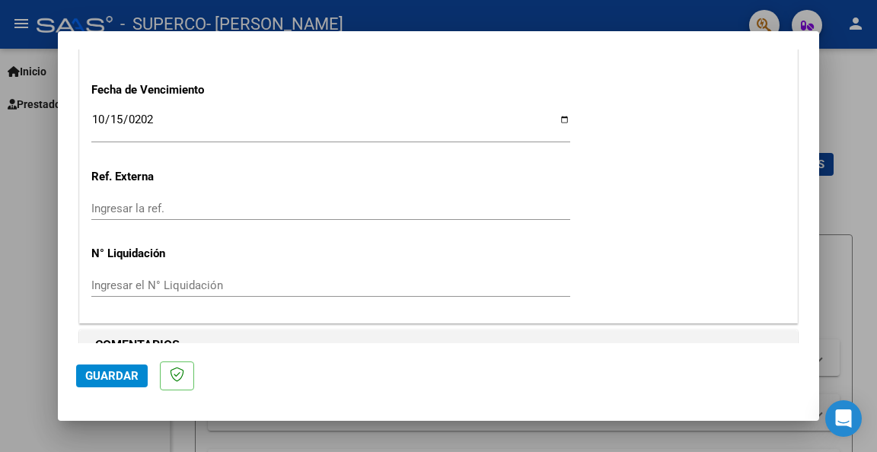
scroll to position [1091, 0]
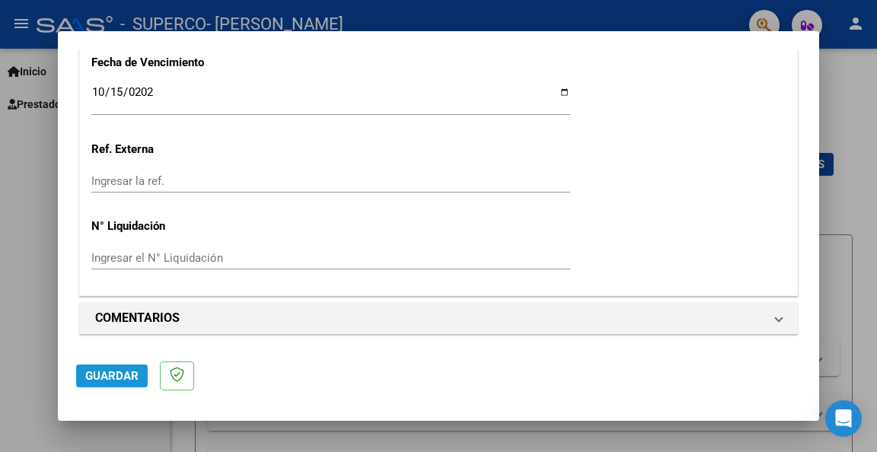
click at [112, 372] on span "Guardar" at bounding box center [111, 376] width 53 height 14
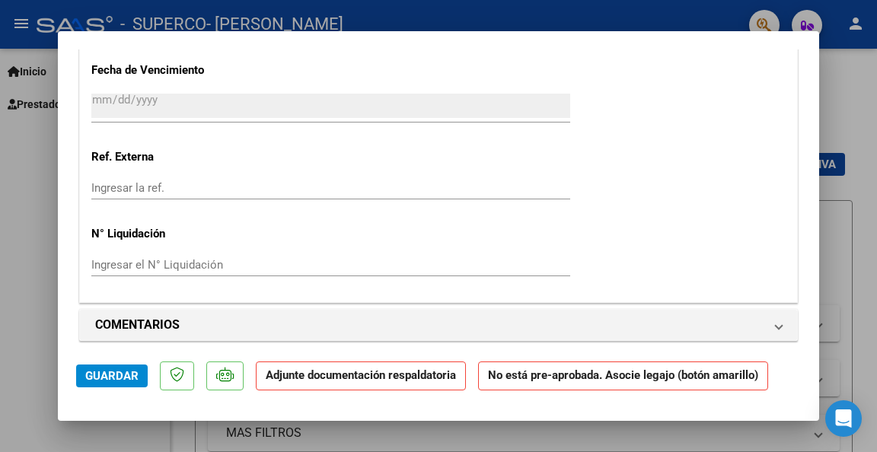
scroll to position [1218, 0]
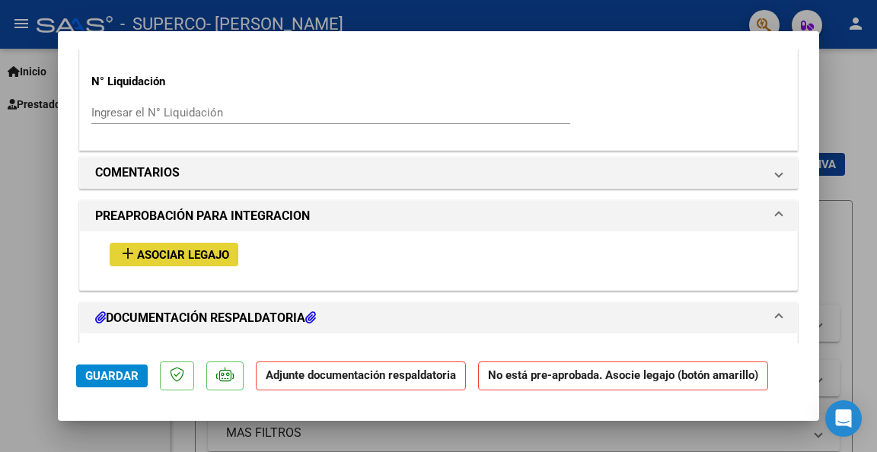
click at [159, 260] on button "add Asociar Legajo" at bounding box center [174, 255] width 129 height 24
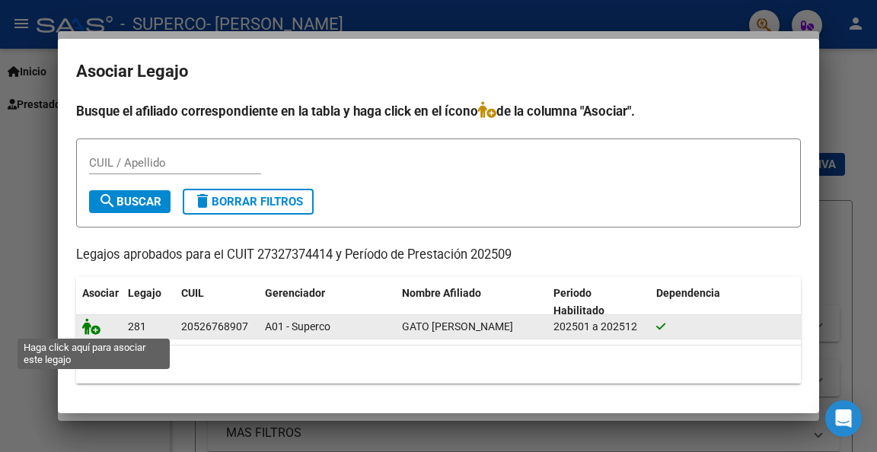
click at [85, 327] on icon at bounding box center [91, 326] width 18 height 17
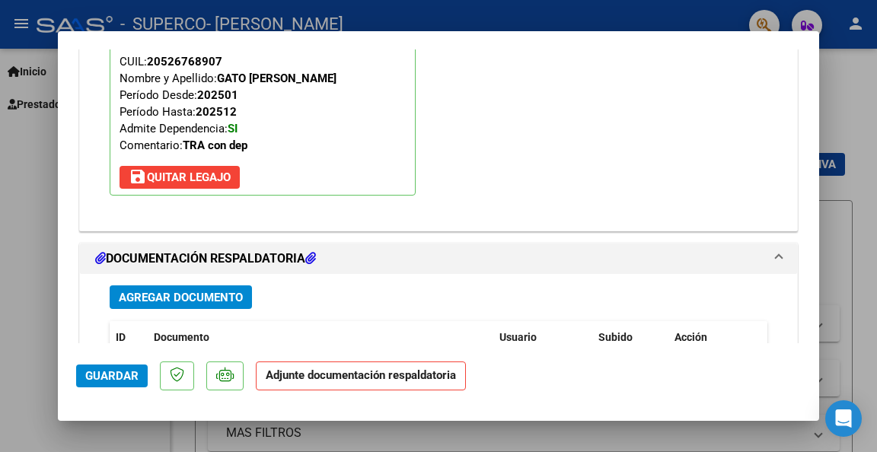
scroll to position [1639, 0]
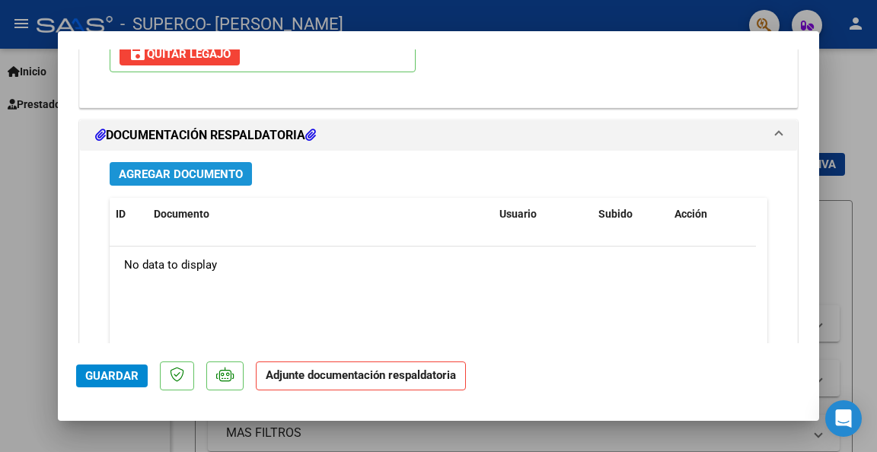
click at [181, 169] on span "Agregar Documento" at bounding box center [181, 175] width 124 height 14
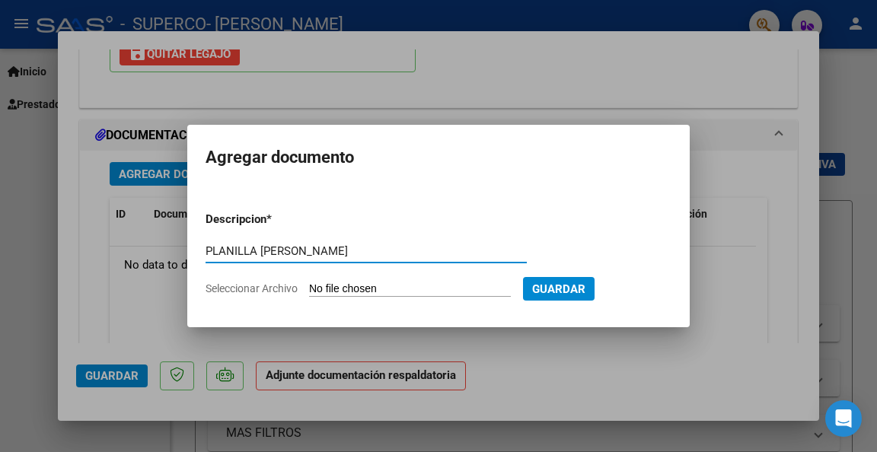
type input "PLANILLA [PERSON_NAME]"
click at [375, 287] on input "Seleccionar Archivo" at bounding box center [410, 290] width 202 height 14
type input "C:\fakepath\planilla [PERSON_NAME] s [DATE].jpg"
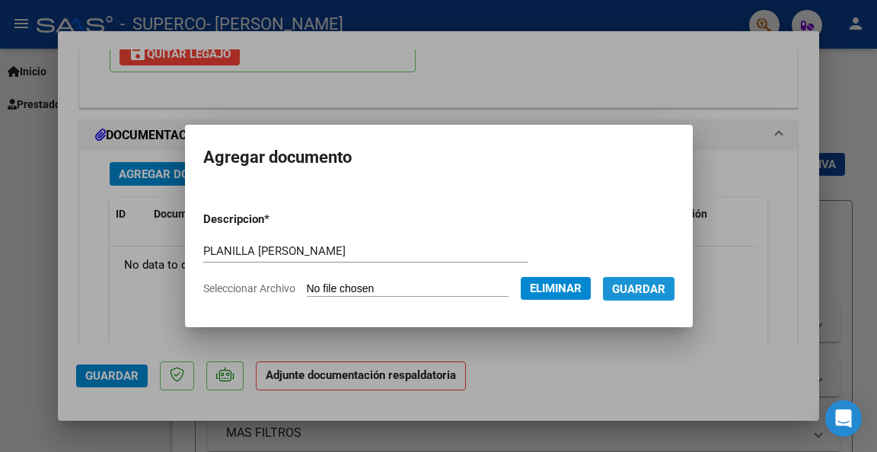
click at [659, 285] on span "Guardar" at bounding box center [638, 290] width 53 height 14
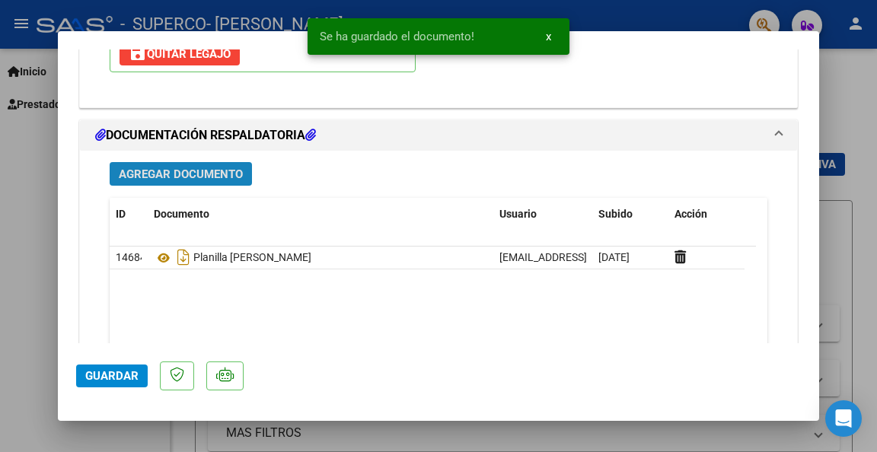
click at [142, 168] on span "Agregar Documento" at bounding box center [181, 175] width 124 height 14
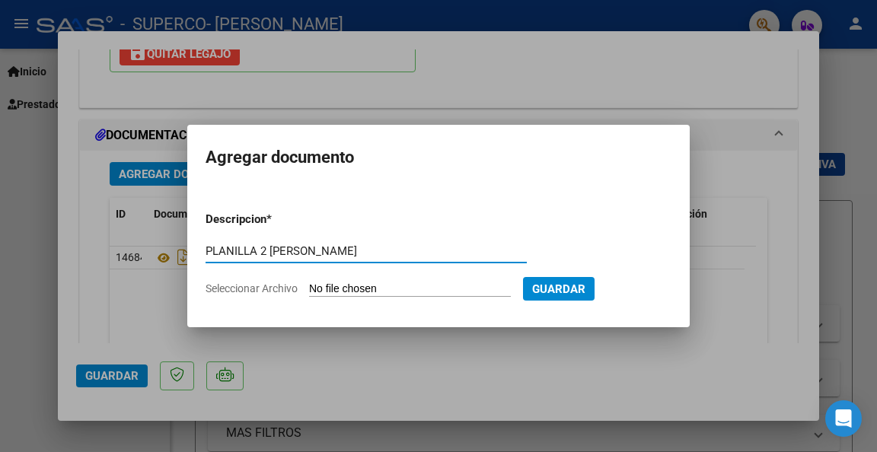
type input "PLANILLA 2 [PERSON_NAME]"
click at [352, 288] on input "Seleccionar Archivo" at bounding box center [410, 290] width 202 height 14
type input "C:\fakepath\planilla [PERSON_NAME] [DATE].jpg"
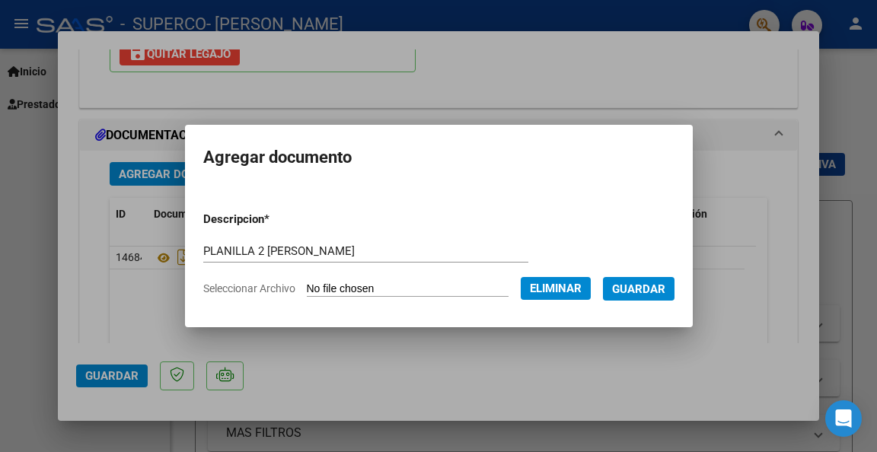
click at [646, 289] on span "Guardar" at bounding box center [638, 290] width 53 height 14
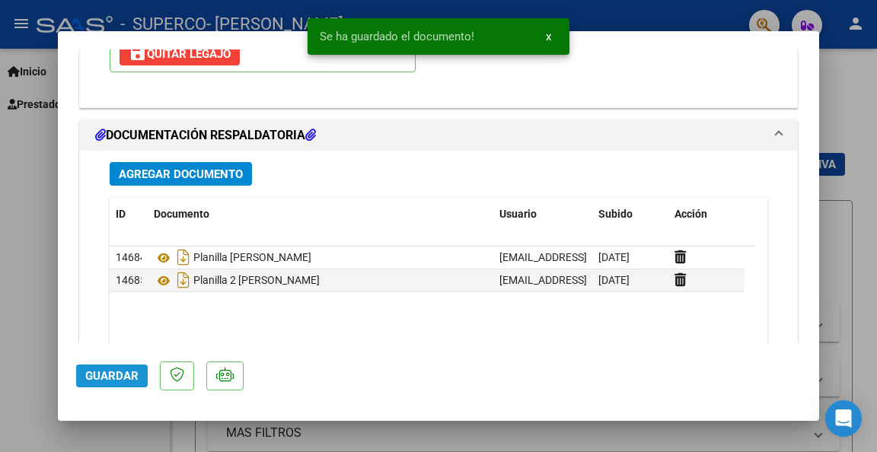
click at [111, 369] on span "Guardar" at bounding box center [111, 376] width 53 height 14
click at [113, 372] on span "Guardar" at bounding box center [111, 376] width 53 height 14
click at [39, 324] on div at bounding box center [438, 226] width 877 height 452
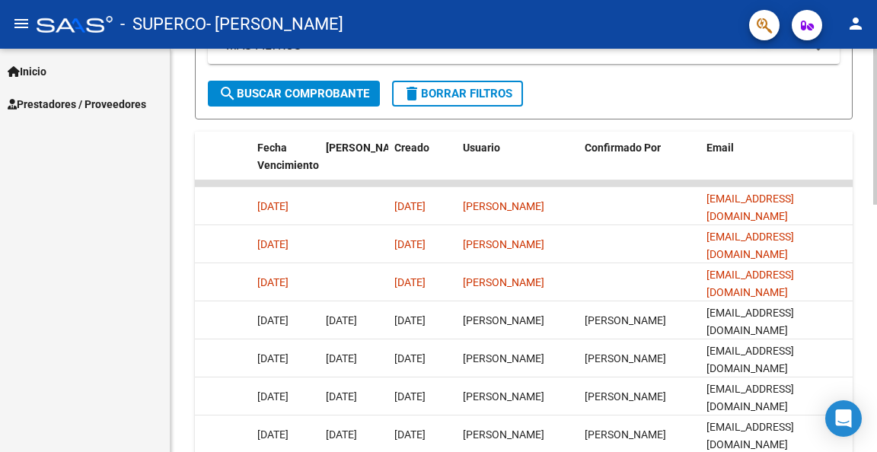
scroll to position [411, 0]
